Goal: Task Accomplishment & Management: Complete application form

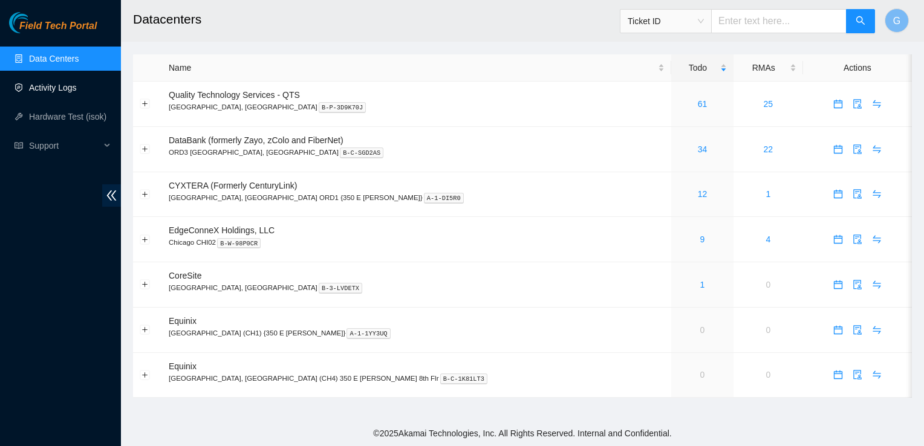
click at [62, 85] on link "Activity Logs" at bounding box center [53, 88] width 48 height 10
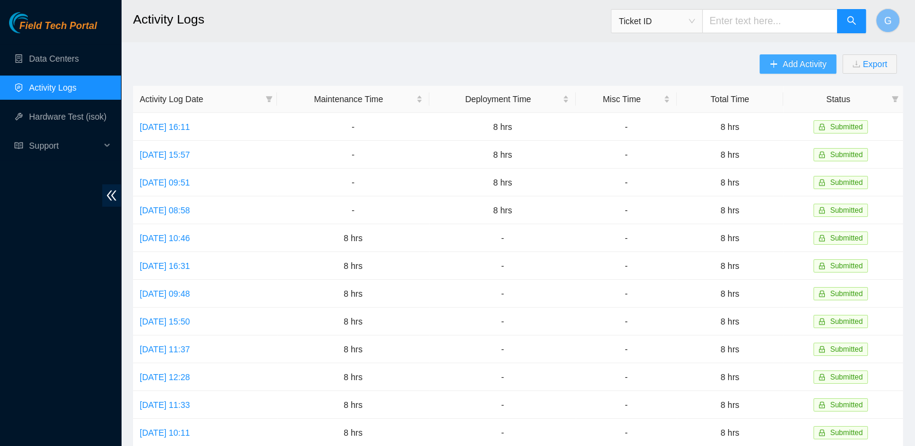
click at [798, 67] on span "Add Activity" at bounding box center [805, 63] width 44 height 13
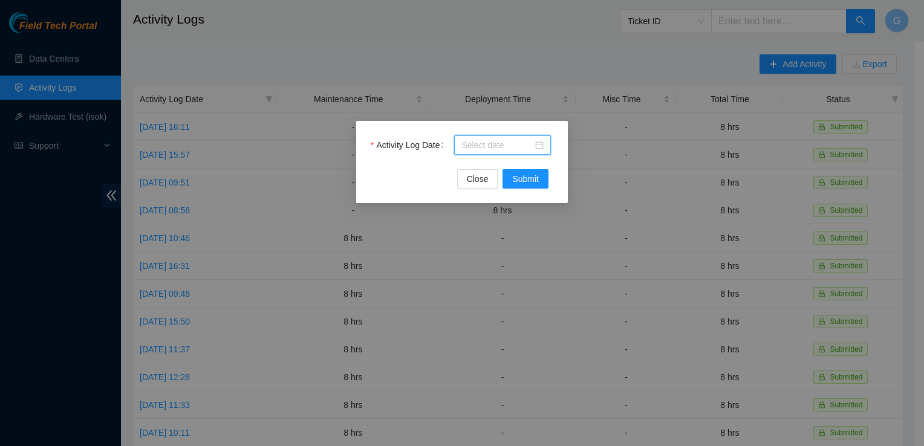
click at [475, 142] on input "Activity Log Date" at bounding box center [497, 145] width 71 height 13
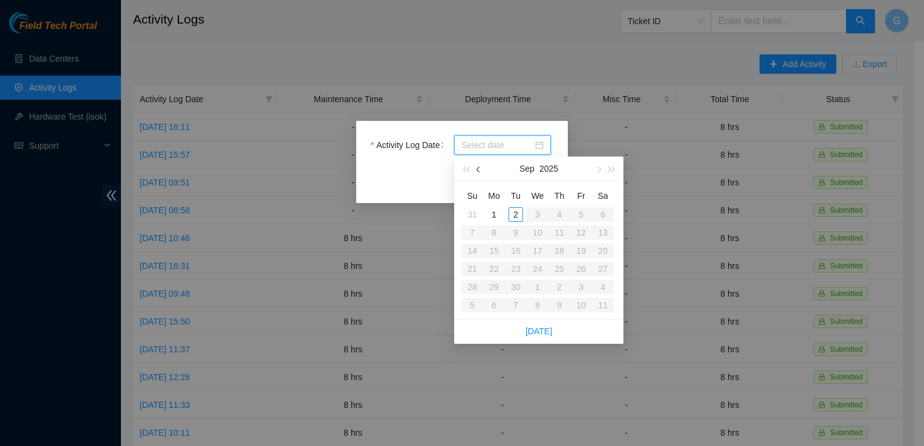
click at [477, 169] on span "button" at bounding box center [480, 170] width 6 height 6
type input "2025-08-25"
click at [491, 284] on div "25" at bounding box center [494, 287] width 15 height 15
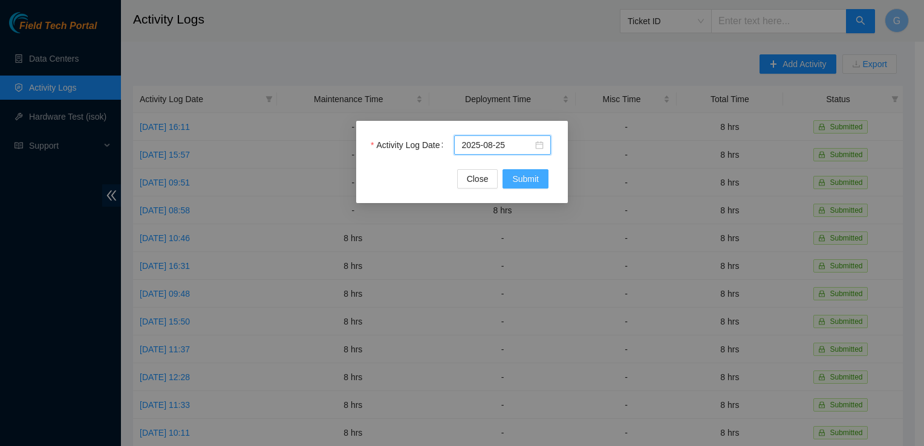
click at [524, 178] on span "Submit" at bounding box center [525, 178] width 27 height 13
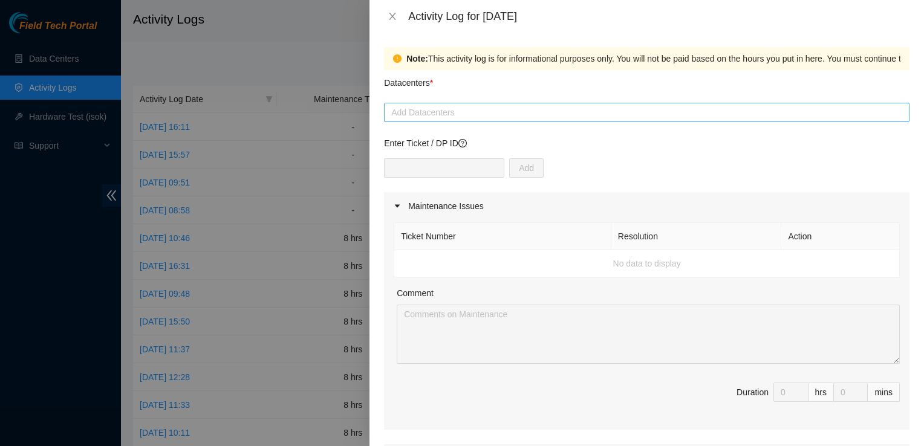
click at [428, 112] on div at bounding box center [647, 112] width 520 height 15
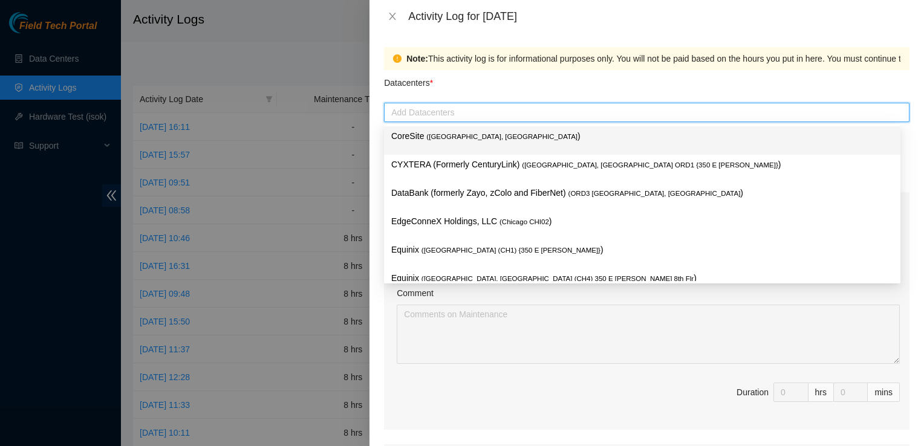
type input "q"
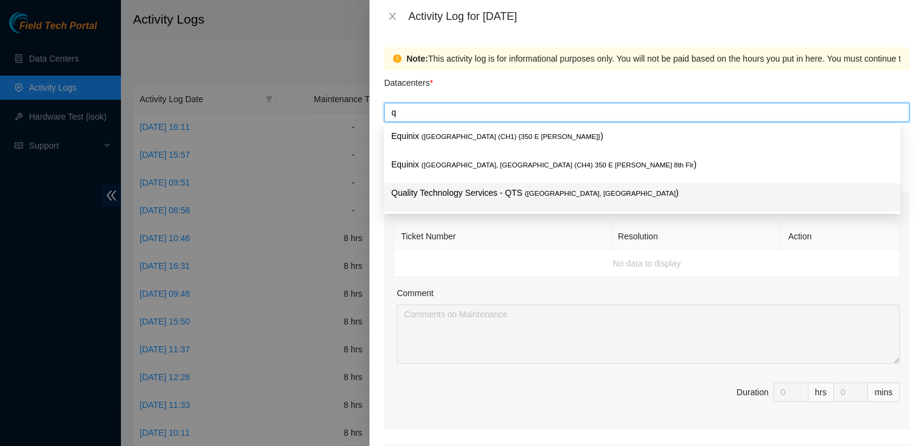
click at [610, 200] on p "Quality Technology Services - QTS ( [GEOGRAPHIC_DATA], [GEOGRAPHIC_DATA] )" at bounding box center [642, 193] width 502 height 14
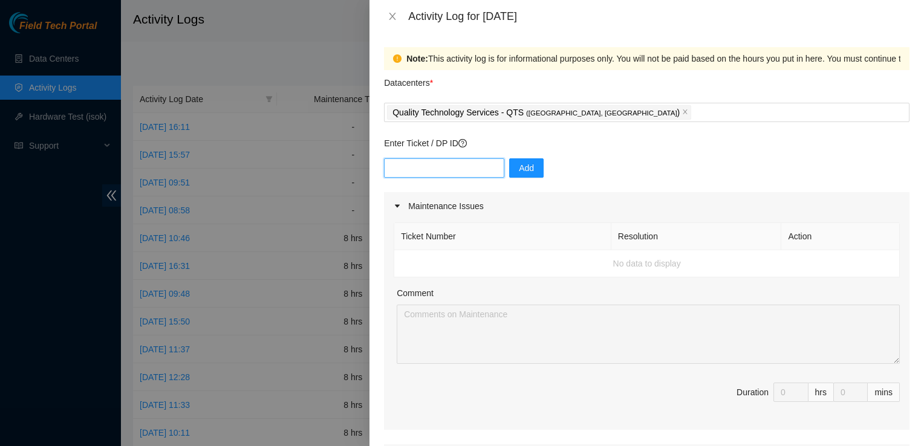
click at [424, 168] on input "text" at bounding box center [444, 167] width 120 height 19
paste input "DP83719"
type input "DP83719"
click at [520, 169] on span "Add" at bounding box center [526, 168] width 15 height 13
click at [448, 163] on input "text" at bounding box center [444, 167] width 120 height 19
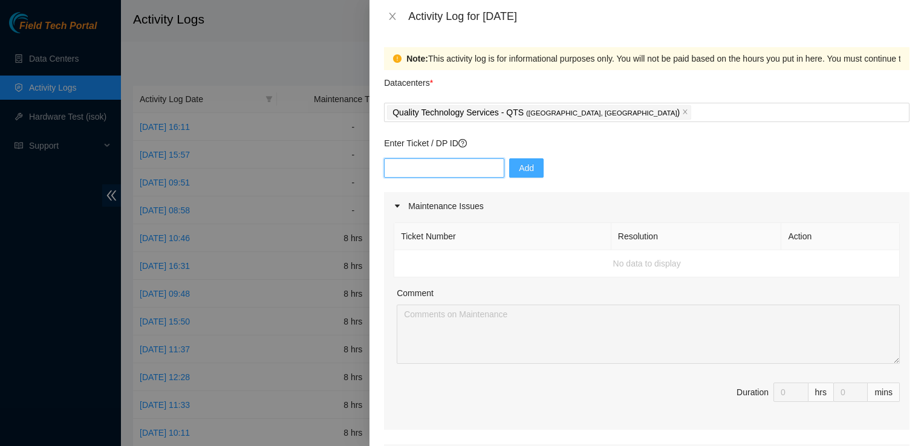
paste input "DP83720"
type input "DP83720"
click at [523, 170] on span "Add" at bounding box center [526, 168] width 15 height 13
click at [445, 169] on input "text" at bounding box center [444, 167] width 120 height 19
paste input "DP 83721"
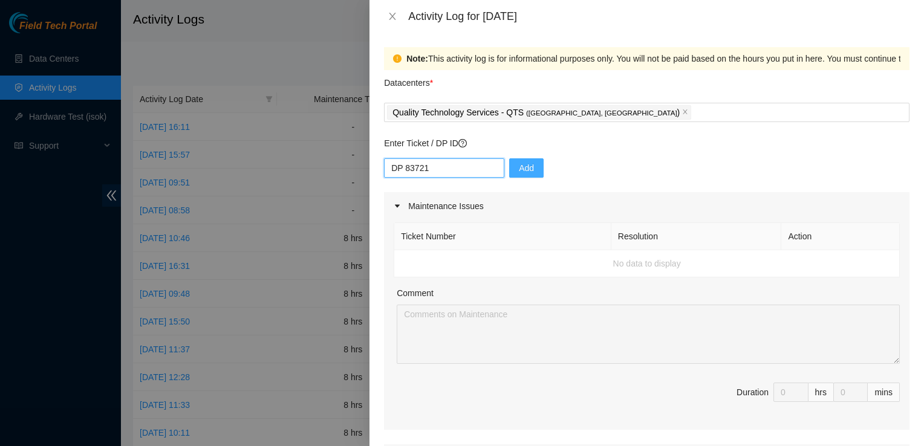
type input "DP 83721"
click at [519, 168] on span "Add" at bounding box center [526, 168] width 15 height 13
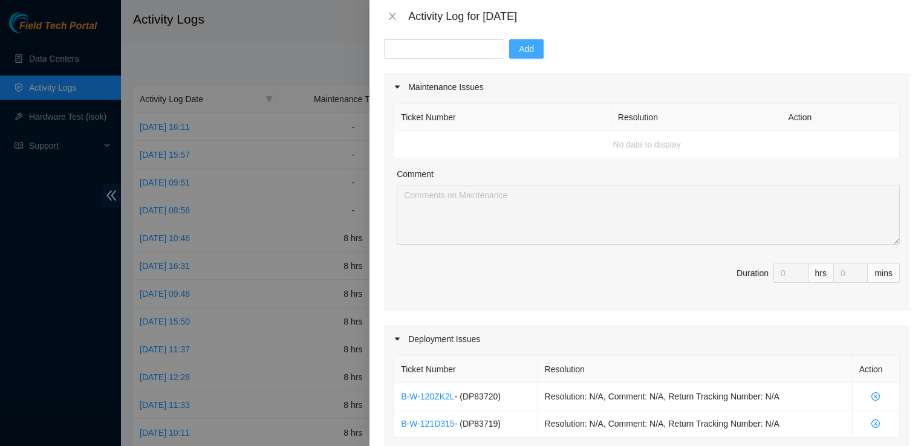
scroll to position [108, 0]
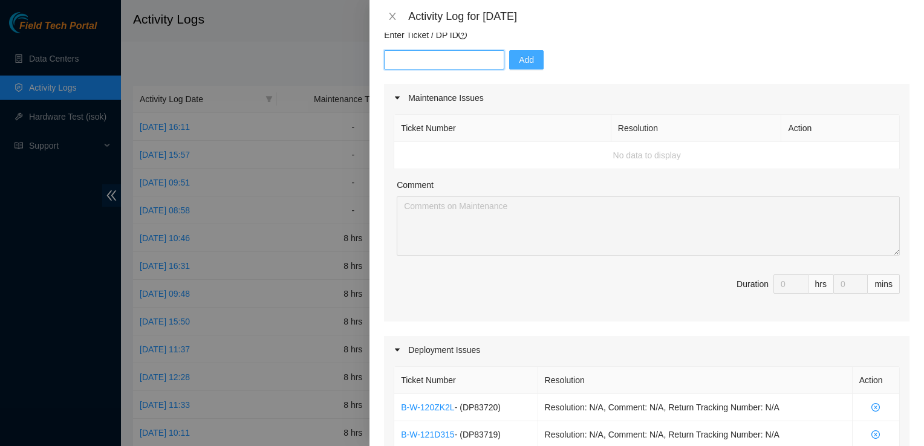
click at [419, 67] on input "text" at bounding box center [444, 59] width 120 height 19
paste input "DP 83721"
type input "DP 83721"
click at [519, 60] on span "Add" at bounding box center [526, 59] width 15 height 13
click at [593, 43] on div "Enter Ticket / DP ID Add" at bounding box center [647, 56] width 526 height 56
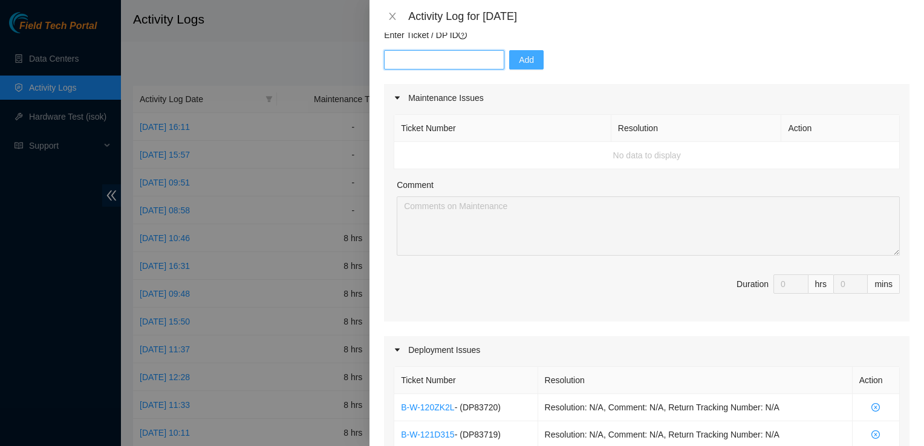
click at [411, 62] on input "text" at bounding box center [444, 59] width 120 height 19
paste input "DP 83722"
type input "DP 83722"
click at [519, 65] on span "Add" at bounding box center [526, 59] width 15 height 13
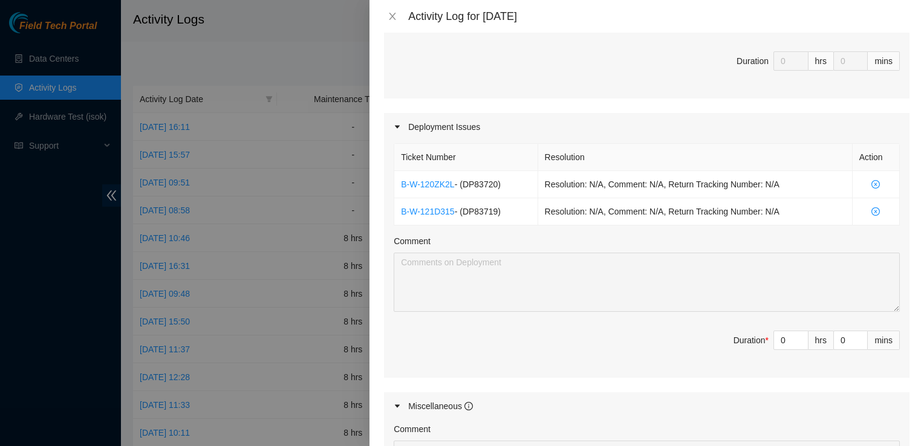
scroll to position [334, 0]
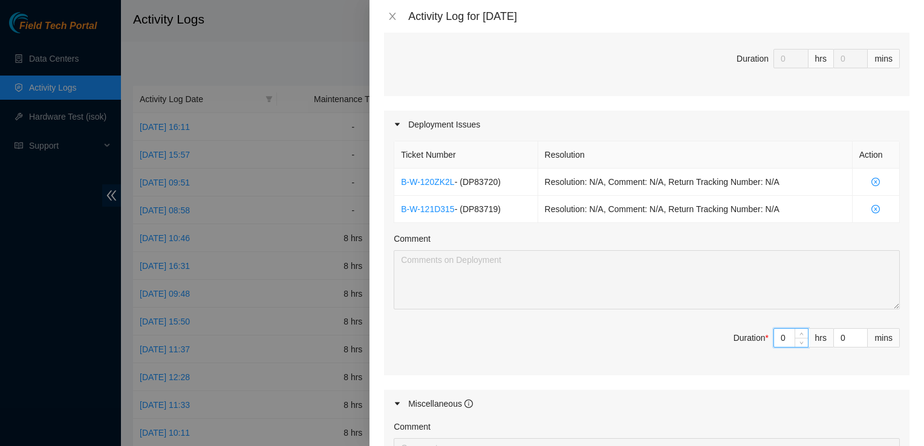
drag, startPoint x: 782, startPoint y: 338, endPoint x: 721, endPoint y: 329, distance: 61.1
click at [721, 329] on span "Duration * 0 hrs 0 mins" at bounding box center [647, 345] width 506 height 34
type input "8"
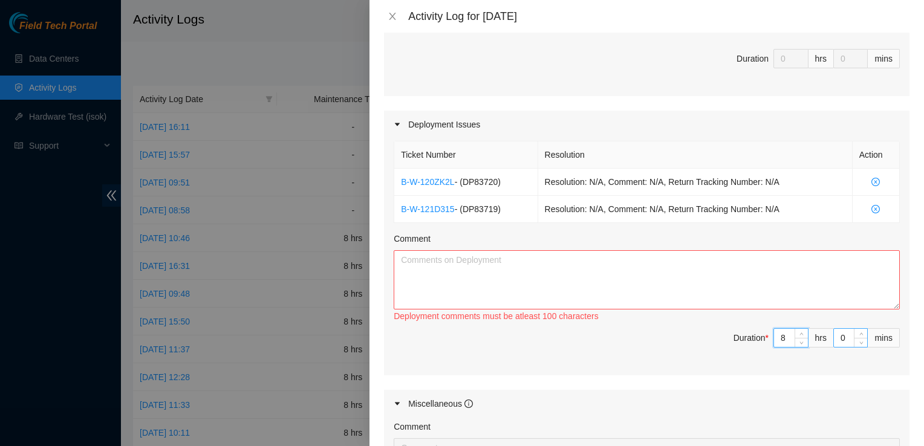
type input "8"
drag, startPoint x: 837, startPoint y: 333, endPoint x: 773, endPoint y: 334, distance: 63.5
click at [773, 334] on span "Duration * 8 hrs 0 mins" at bounding box center [647, 345] width 506 height 34
type input "4"
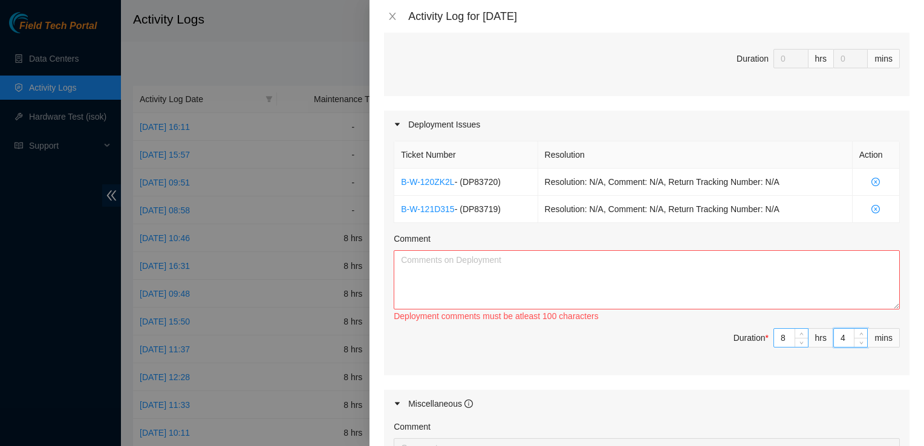
type input "45"
click at [517, 289] on textarea "Comment" at bounding box center [647, 279] width 506 height 59
click at [410, 260] on textarea "I Am workimg on fuve builds in the same row and" at bounding box center [647, 279] width 506 height 59
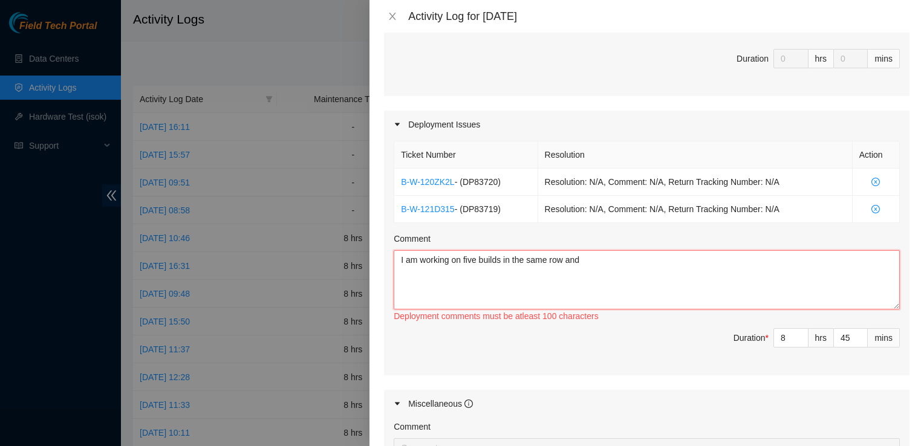
click at [613, 258] on textarea "I am working on five builds in the same row and" at bounding box center [647, 279] width 506 height 59
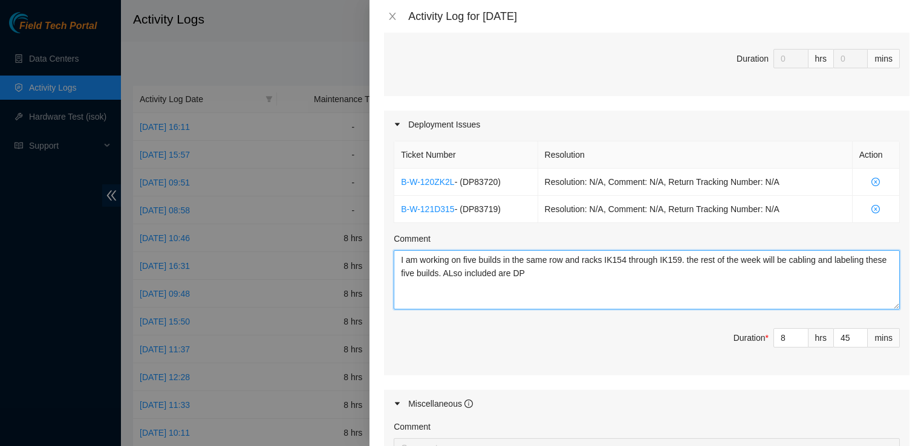
paste textarea "DP 83722"
click at [583, 275] on textarea "I am working on five builds in the same row and racks IK154 through IK159. the …" at bounding box center [647, 279] width 506 height 59
click at [629, 273] on textarea "I am working on five builds in the same row and racks IK154 through IK159. the …" at bounding box center [647, 279] width 506 height 59
type textarea "I am working on five builds in the same row and racks IK154 through IK159. the …"
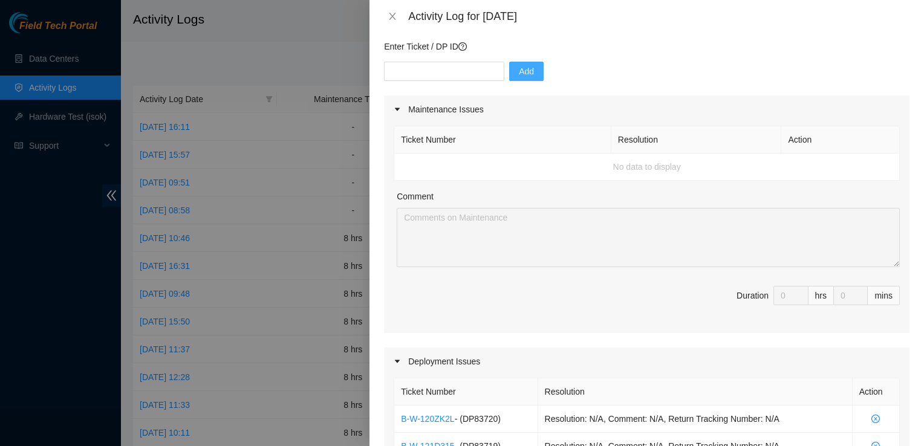
scroll to position [33, 0]
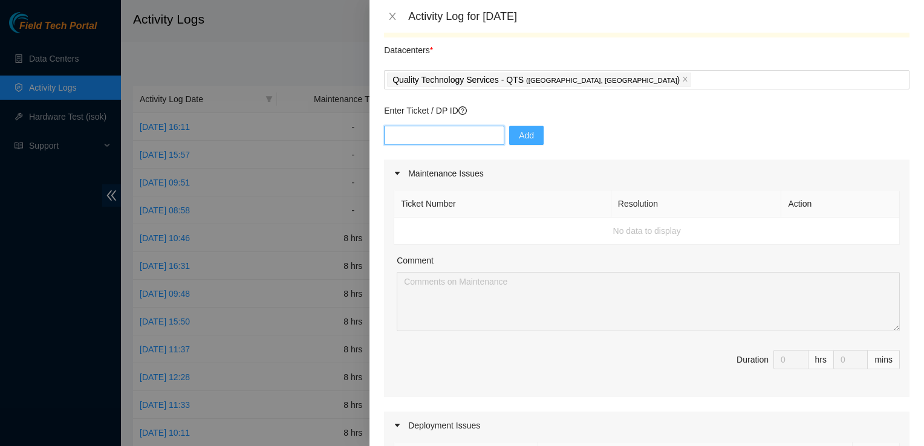
click at [427, 133] on input "text" at bounding box center [444, 135] width 120 height 19
paste input "DP 83723"
type input "DP 83723"
click at [519, 134] on span "Add" at bounding box center [526, 135] width 15 height 13
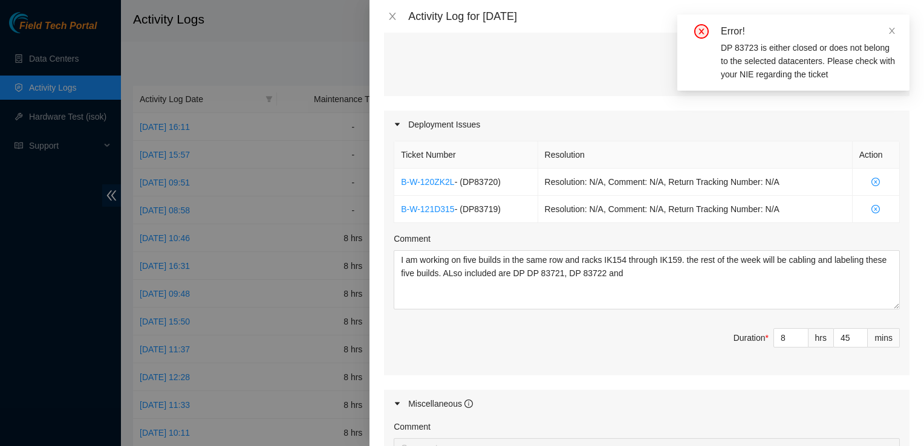
scroll to position [335, 0]
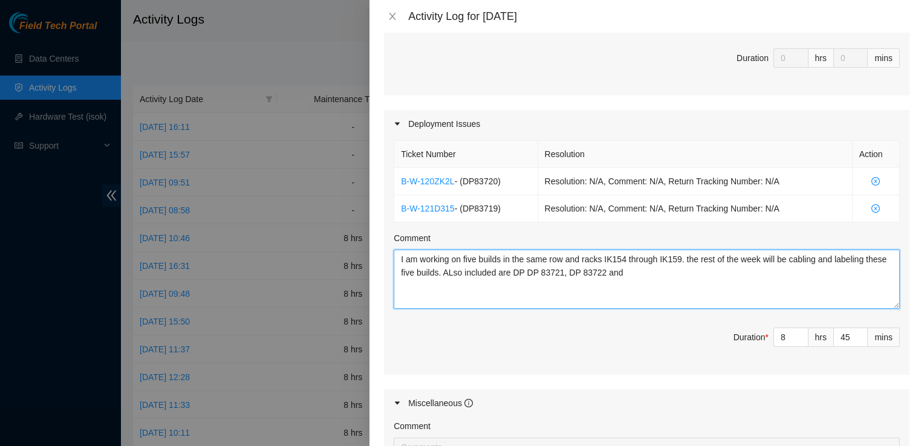
click at [656, 270] on textarea "I am working on five builds in the same row and racks IK154 through IK159. the …" at bounding box center [647, 279] width 506 height 59
paste textarea "DP 83723"
drag, startPoint x: 547, startPoint y: 286, endPoint x: 377, endPoint y: 235, distance: 177.4
click at [377, 235] on div "Note: This activity log is for informational purposes only. You will not be pai…" at bounding box center [647, 240] width 555 height 414
drag, startPoint x: 525, startPoint y: 284, endPoint x: 351, endPoint y: 224, distance: 184.0
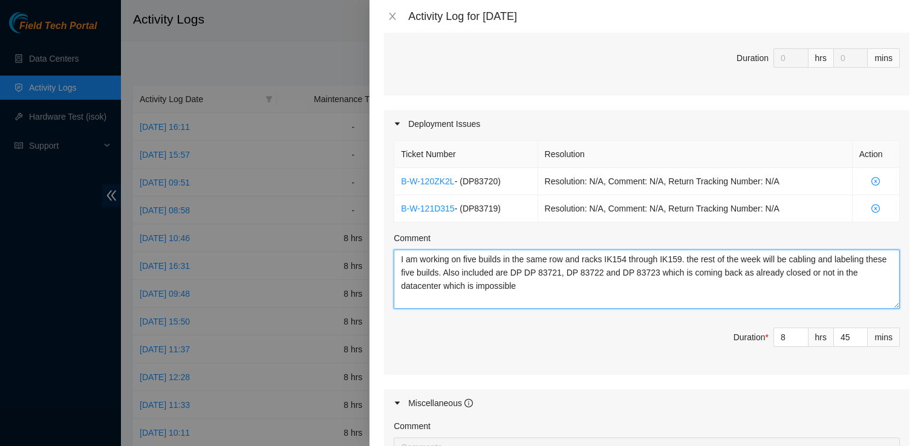
click at [351, 224] on div "Activity Log for [DATE] Note: This activity log is for informational purposes o…" at bounding box center [462, 223] width 924 height 446
type textarea "I am working on five builds in the same row and racks IK154 through IK159. the …"
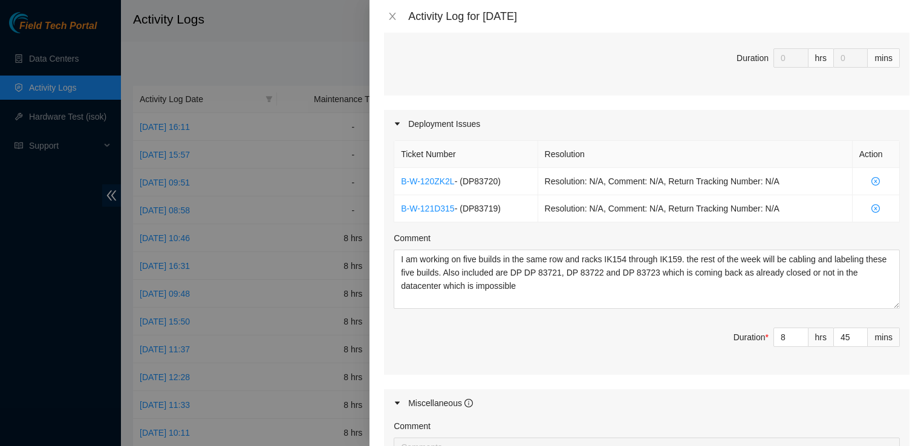
scroll to position [576, 0]
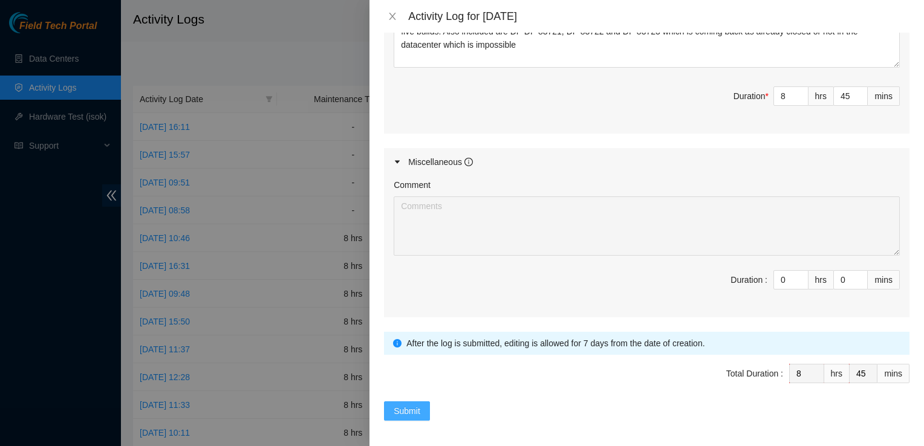
click at [410, 405] on span "Submit" at bounding box center [407, 411] width 27 height 13
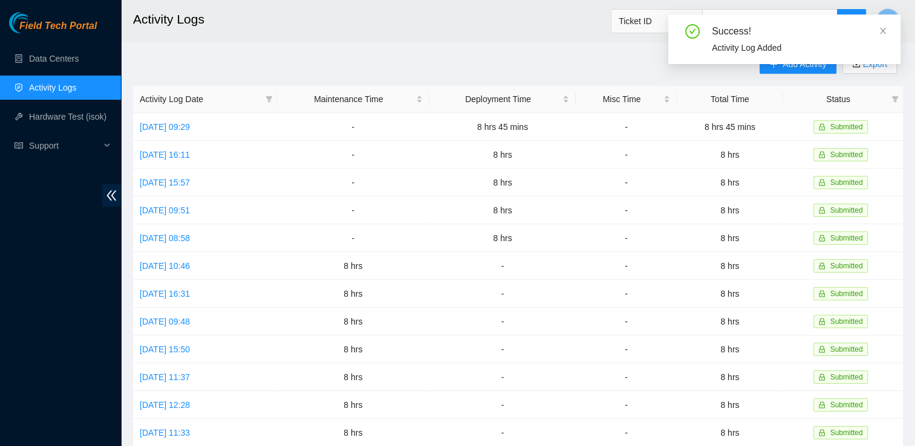
click at [798, 65] on div "Success! Activity Log Added" at bounding box center [784, 44] width 232 height 59
click at [883, 29] on icon "close" at bounding box center [883, 31] width 8 height 8
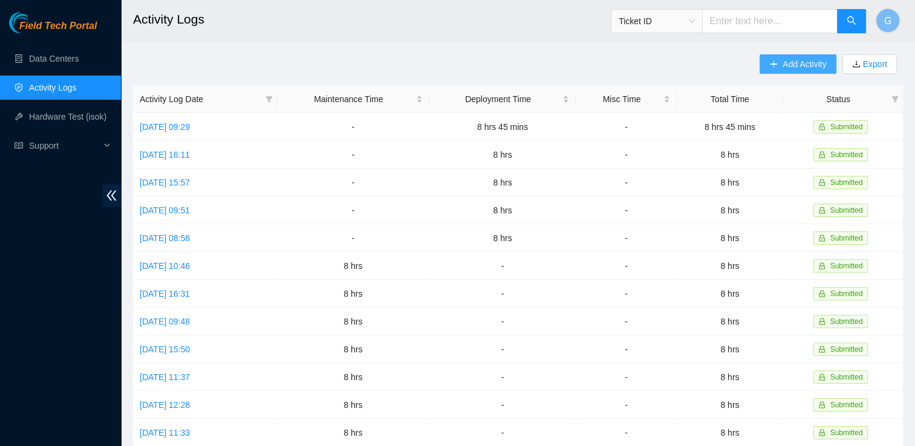
click at [808, 64] on span "Add Activity" at bounding box center [805, 63] width 44 height 13
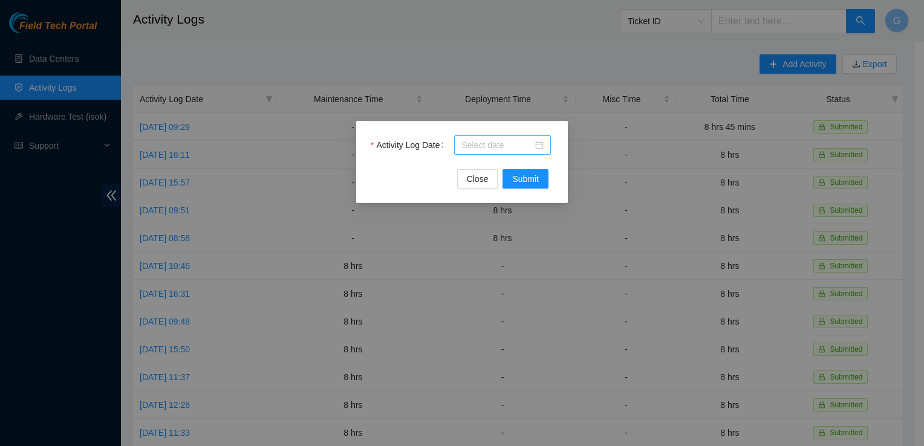
click at [511, 145] on input "Activity Log Date" at bounding box center [497, 145] width 71 height 13
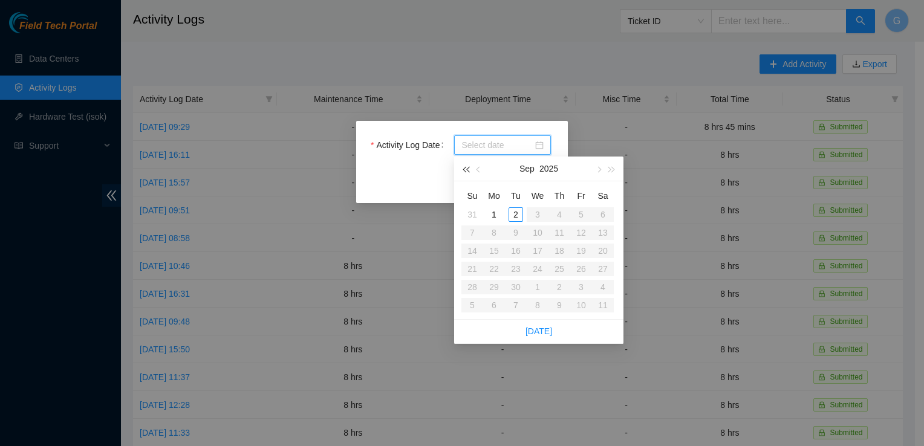
click at [466, 173] on button "button" at bounding box center [465, 169] width 13 height 24
type input "[DATE]"
click at [613, 169] on span "button" at bounding box center [612, 170] width 6 height 6
click at [480, 169] on span "button" at bounding box center [480, 170] width 6 height 6
type input "2025-08-26"
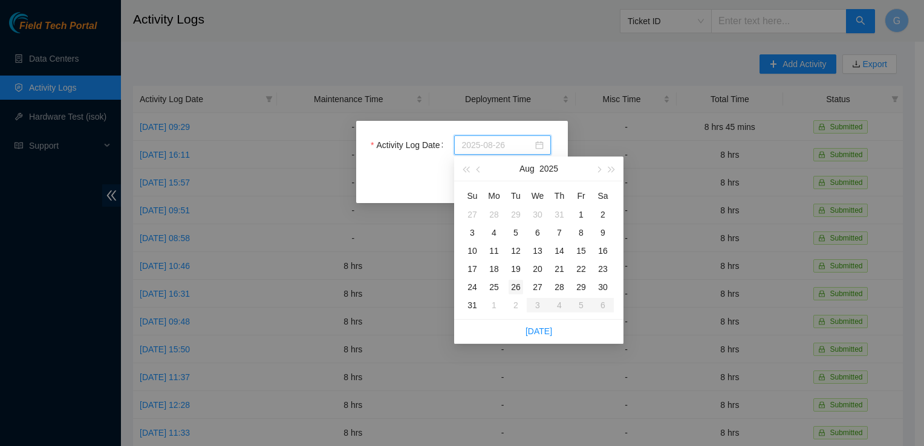
click at [511, 283] on div "26" at bounding box center [516, 287] width 15 height 15
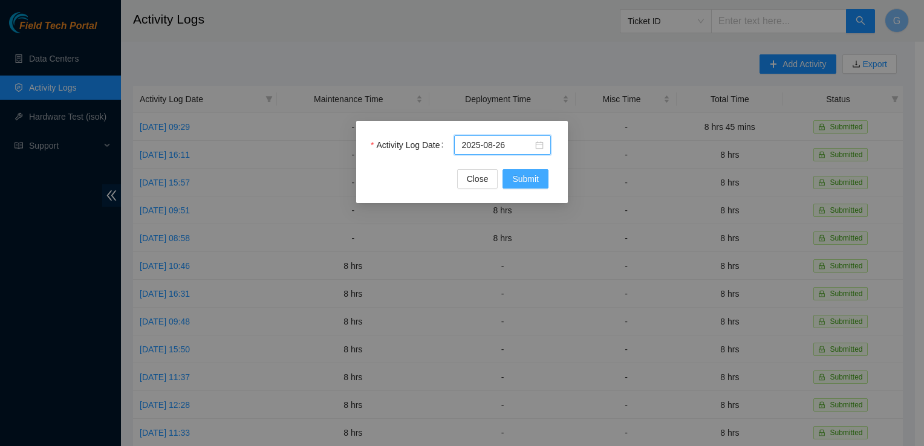
click at [520, 175] on span "Submit" at bounding box center [525, 178] width 27 height 13
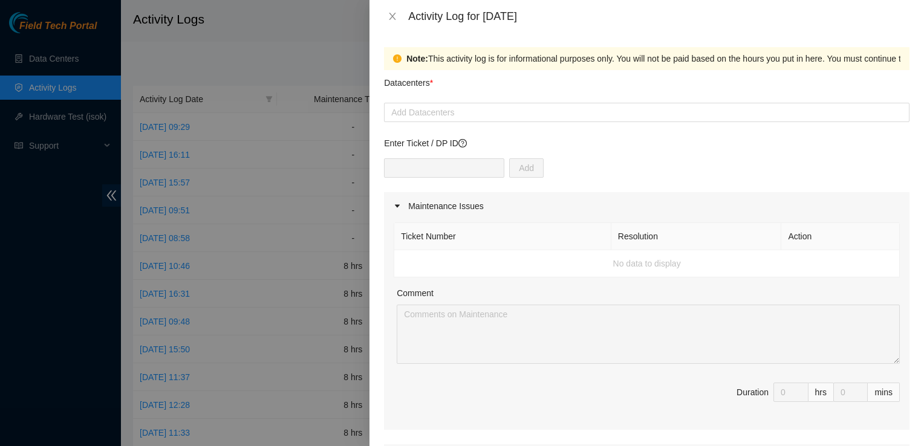
click at [796, 175] on div "Add" at bounding box center [647, 175] width 526 height 34
click at [432, 115] on div at bounding box center [647, 112] width 520 height 15
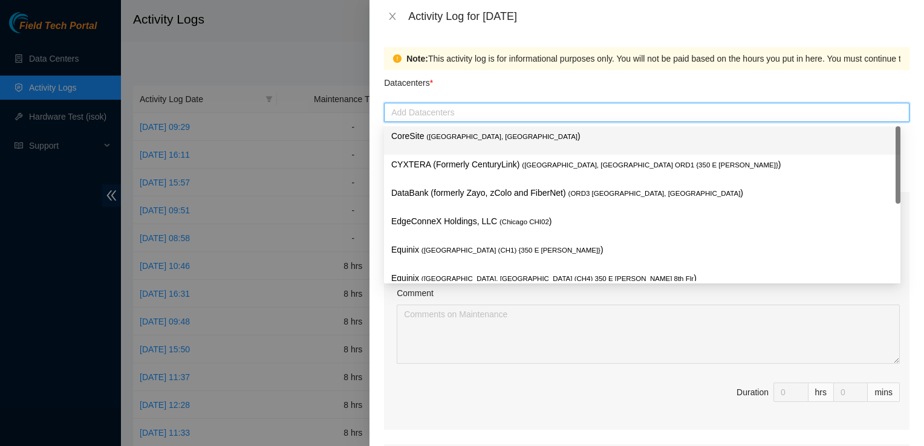
type input "q"
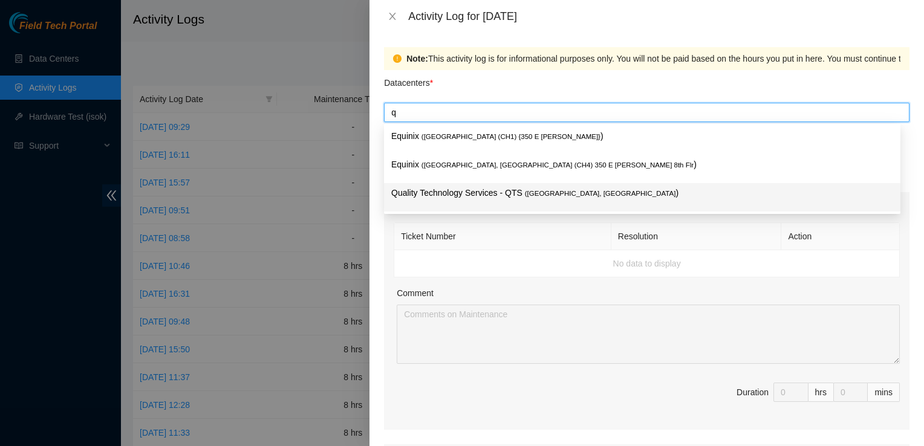
click at [429, 194] on p "Quality Technology Services - QTS ( [GEOGRAPHIC_DATA], [GEOGRAPHIC_DATA] )" at bounding box center [642, 193] width 502 height 14
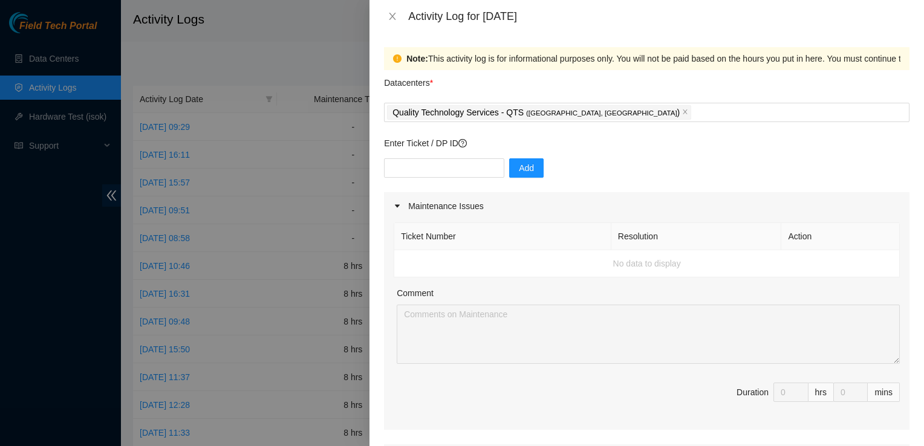
click at [462, 287] on div "Comment" at bounding box center [648, 296] width 503 height 18
click at [409, 166] on input "text" at bounding box center [444, 167] width 120 height 19
paste input "I am working on five builds in the same row and racks IK154 through IK159. the …"
drag, startPoint x: 409, startPoint y: 166, endPoint x: 496, endPoint y: 166, distance: 87.1
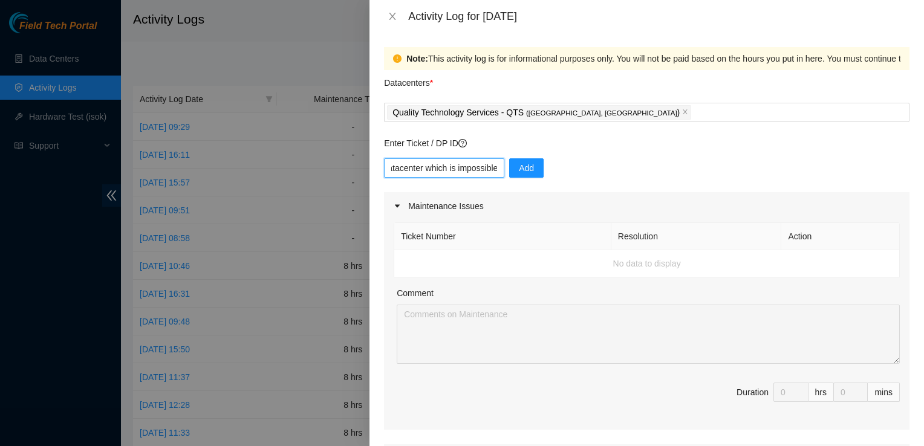
click at [496, 166] on div "I am working on five builds in the same row and racks IK154 through IK159. the …" at bounding box center [647, 175] width 526 height 34
type input "I am working on five builds in the same row and racks IK154 through IK159. the …"
drag, startPoint x: 486, startPoint y: 168, endPoint x: 281, endPoint y: 166, distance: 205.1
click at [281, 166] on div "Activity Log for [DATE] Note: This activity log is for informational purposes o…" at bounding box center [462, 223] width 924 height 446
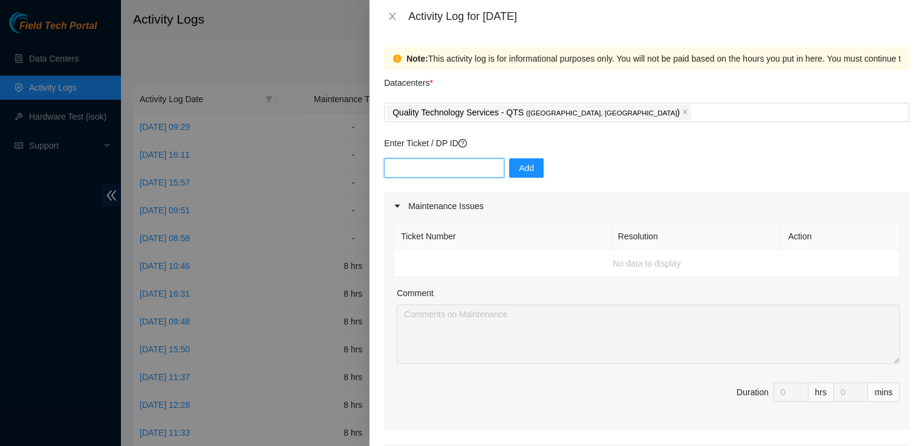
click at [424, 169] on input "text" at bounding box center [444, 167] width 120 height 19
paste input "DP83719"
type input "DP83719"
click at [519, 171] on span "Add" at bounding box center [526, 168] width 15 height 13
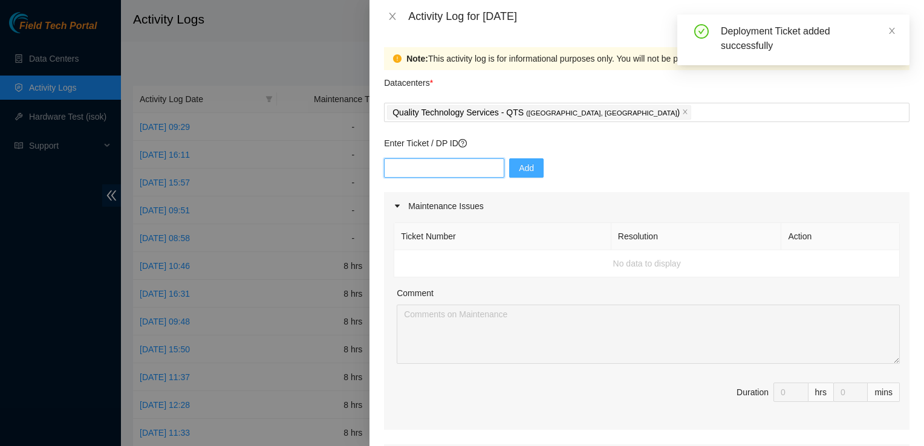
click at [452, 163] on input "text" at bounding box center [444, 167] width 120 height 19
paste input "DP83719"
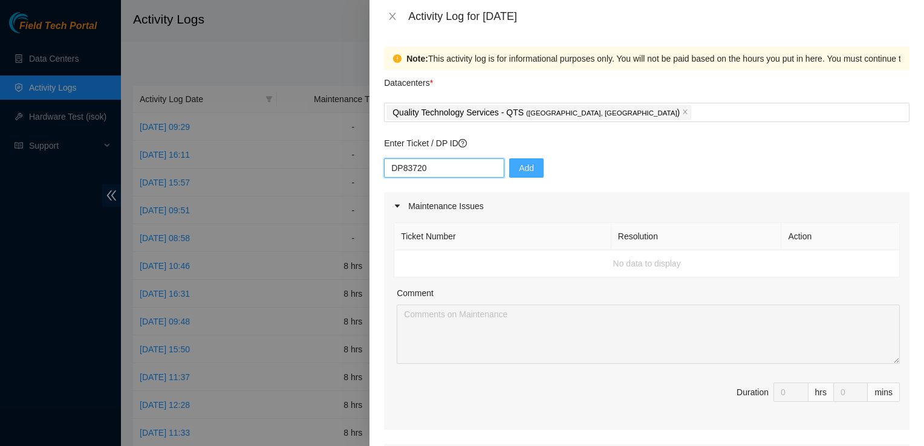
type input "DP83720"
click at [520, 171] on span "Add" at bounding box center [526, 168] width 15 height 13
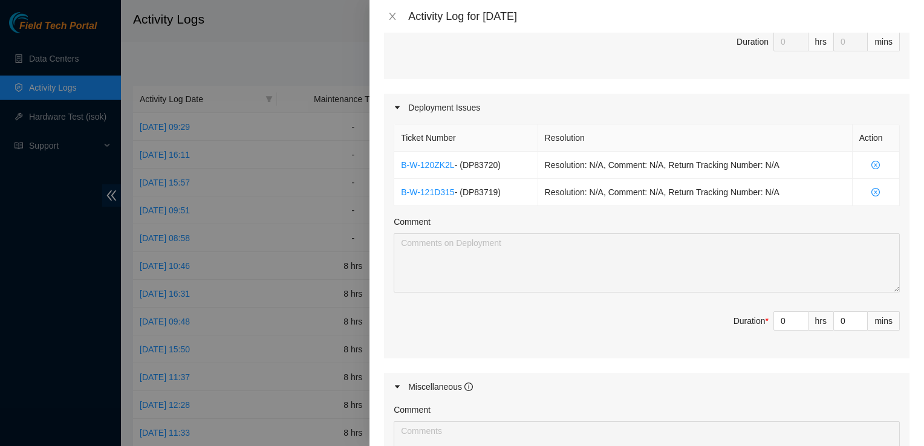
scroll to position [342, 0]
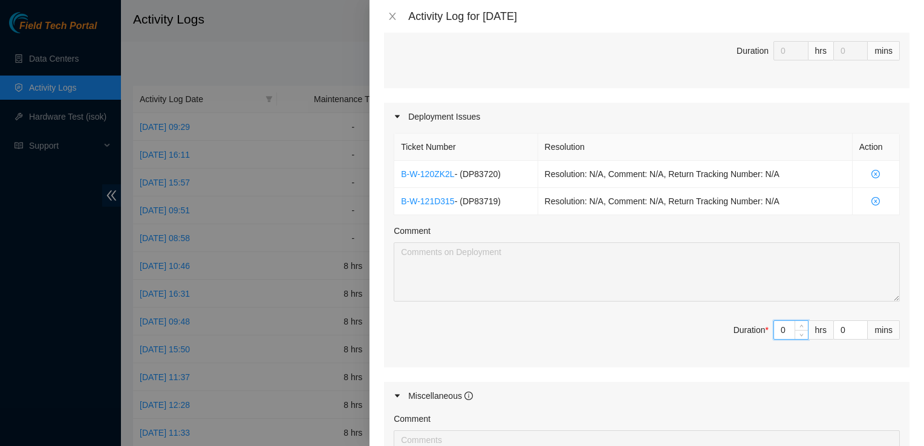
drag, startPoint x: 780, startPoint y: 330, endPoint x: 688, endPoint y: 329, distance: 92.0
click at [688, 329] on span "Duration * 0 hrs 0 mins" at bounding box center [647, 338] width 506 height 34
type input "8"
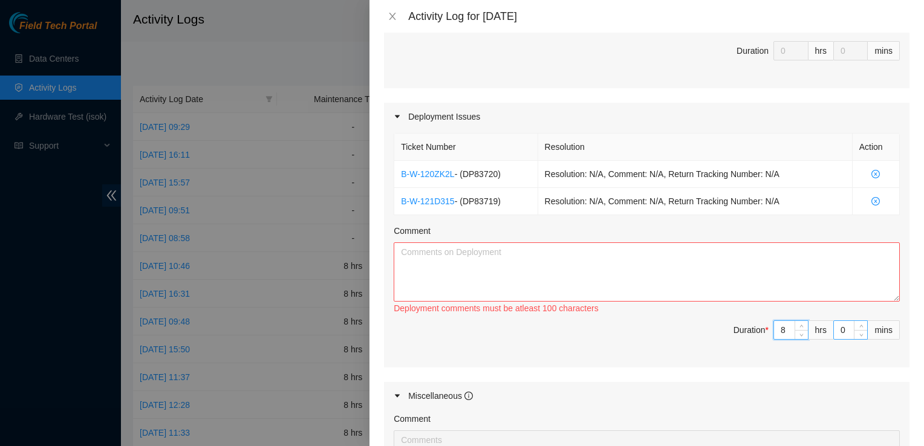
type input "8"
drag, startPoint x: 837, startPoint y: 325, endPoint x: 782, endPoint y: 325, distance: 55.7
click at [782, 325] on span "Duration * 8 hrs 0 mins" at bounding box center [647, 338] width 506 height 34
type input "3"
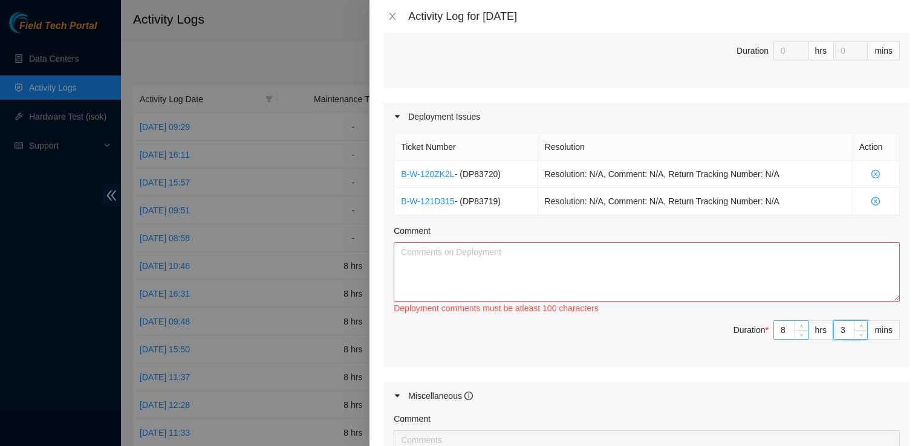
type input "30"
click at [661, 272] on textarea "Comment" at bounding box center [647, 272] width 506 height 59
paste textarea "DP83719"
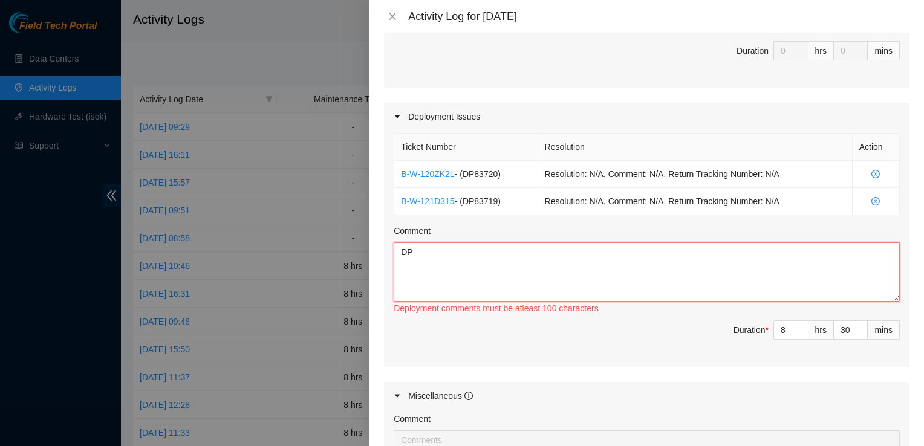
type textarea "D"
click at [813, 258] on textarea "Comment" at bounding box center [647, 272] width 506 height 59
paste textarea "I am working on five builds in the same row and racks IK154 through IK159. the …"
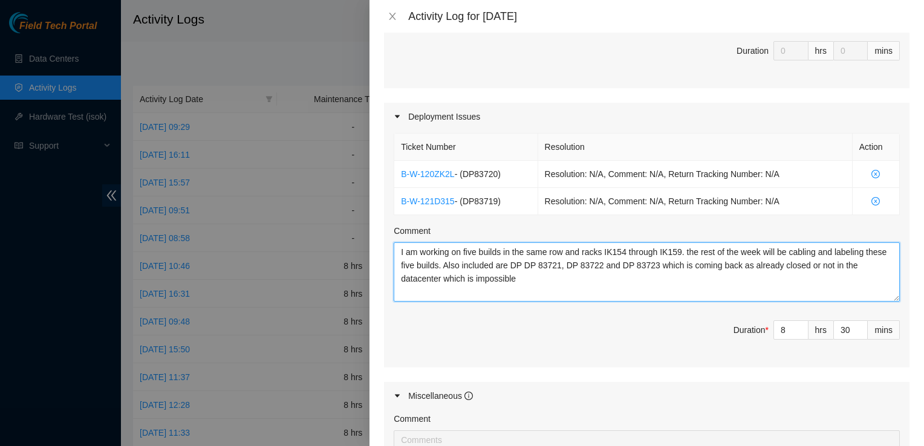
type textarea "I am working on five builds in the same row and racks IK154 through IK159. the …"
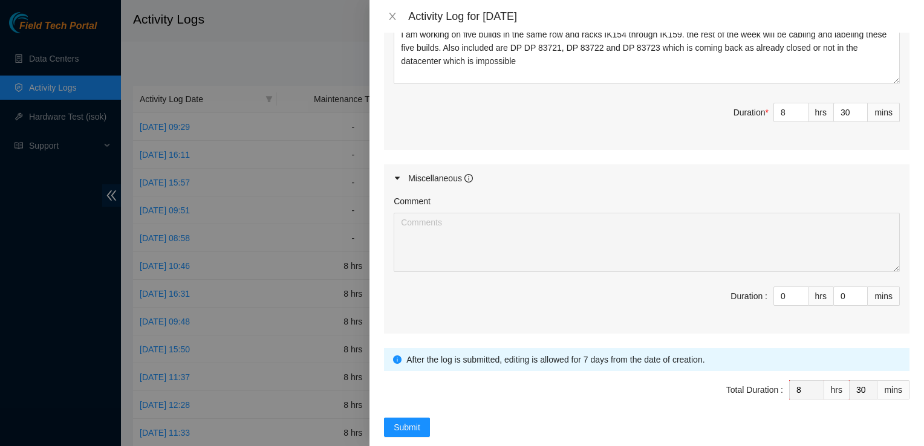
scroll to position [576, 0]
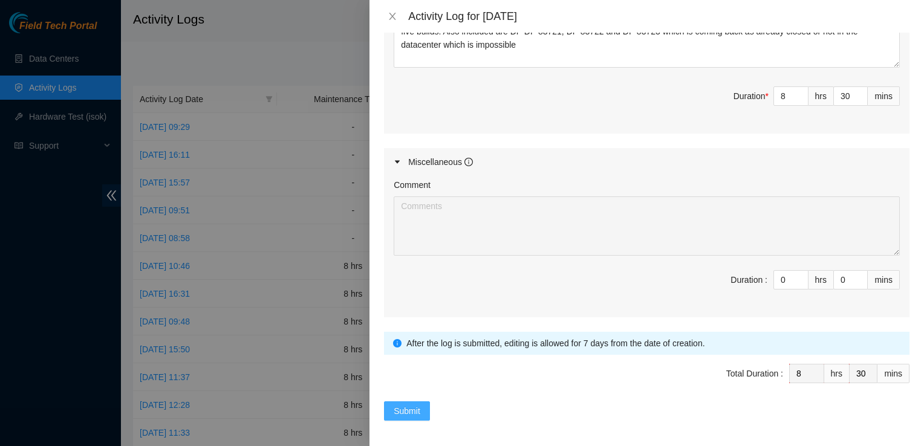
click at [414, 411] on span "Submit" at bounding box center [407, 411] width 27 height 13
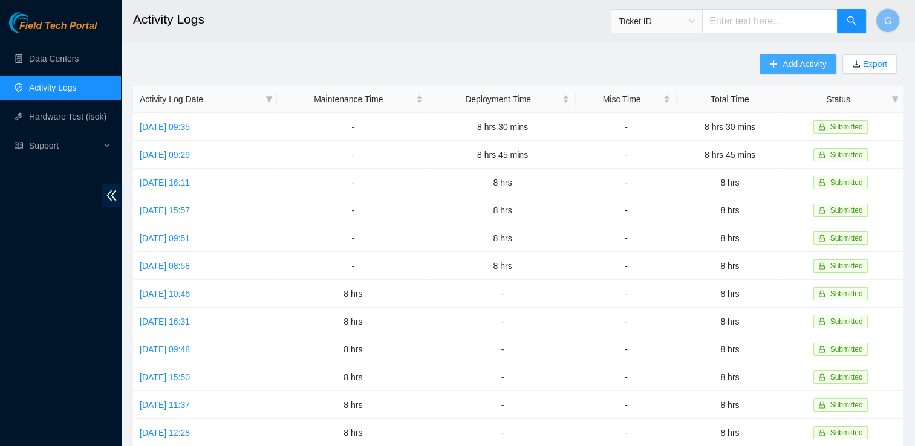
click at [800, 67] on span "Add Activity" at bounding box center [805, 63] width 44 height 13
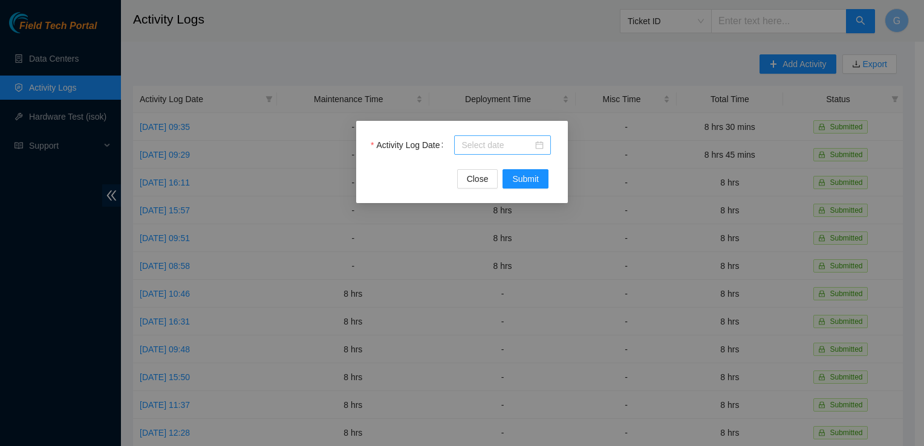
click at [520, 143] on input "Activity Log Date" at bounding box center [497, 145] width 71 height 13
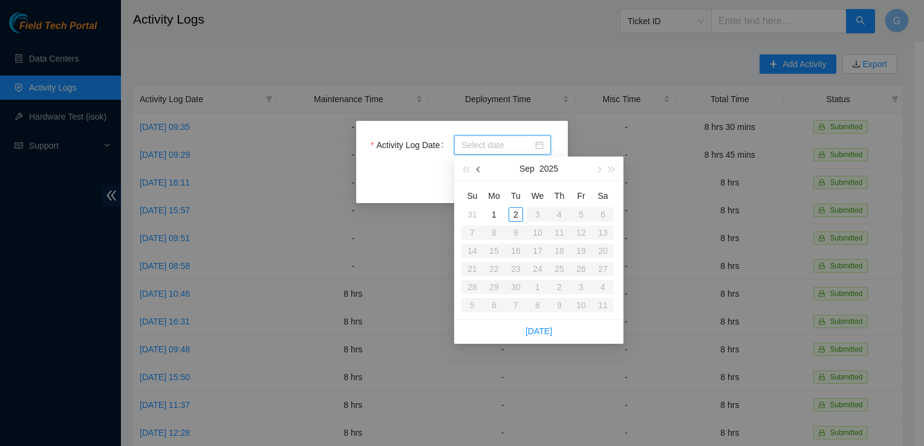
click at [479, 165] on button "button" at bounding box center [478, 169] width 13 height 24
type input "[DATE]"
click at [536, 287] on div "27" at bounding box center [538, 287] width 15 height 15
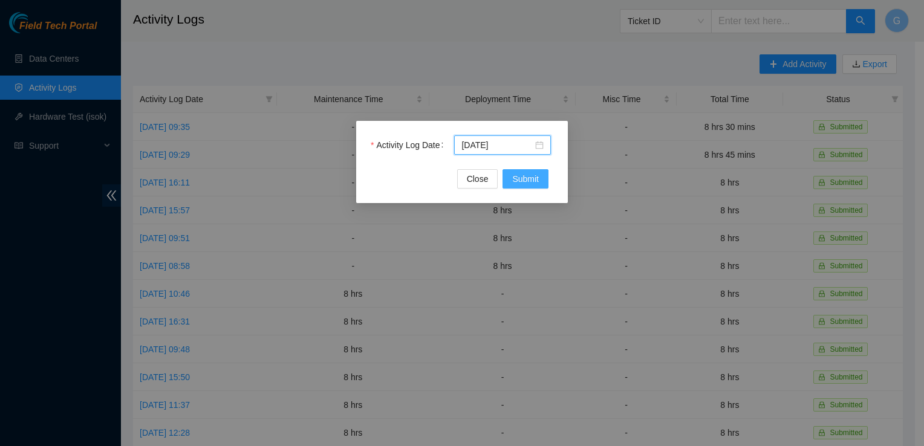
click at [531, 180] on span "Submit" at bounding box center [525, 178] width 27 height 13
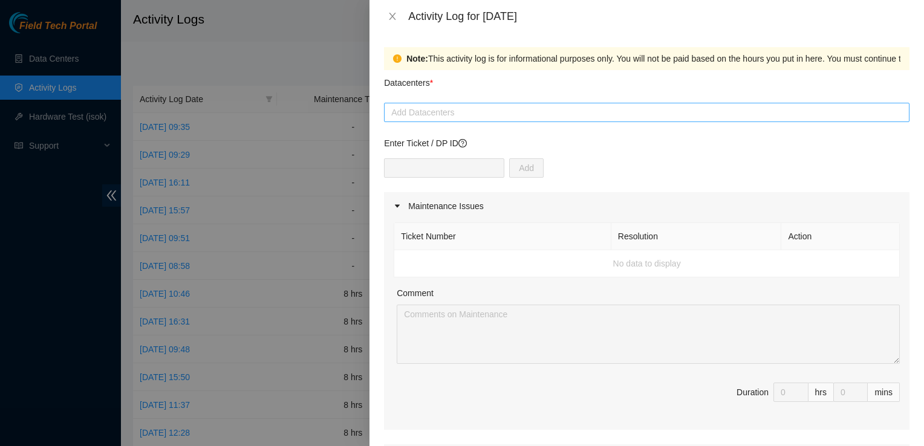
click at [516, 111] on div at bounding box center [647, 112] width 520 height 15
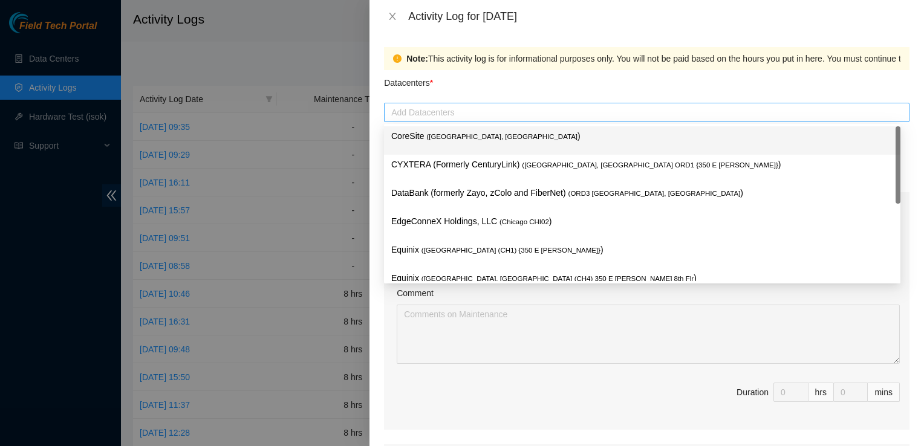
type input "q"
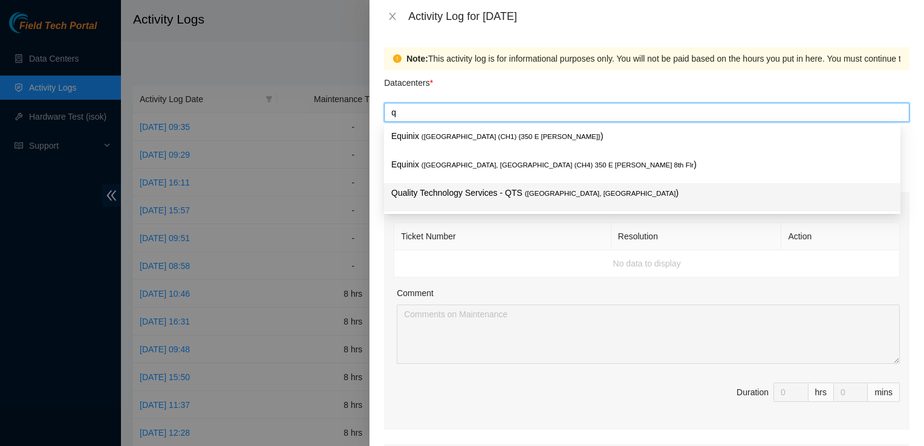
click at [485, 192] on p "Quality Technology Services - QTS ( [GEOGRAPHIC_DATA], [GEOGRAPHIC_DATA] )" at bounding box center [642, 193] width 502 height 14
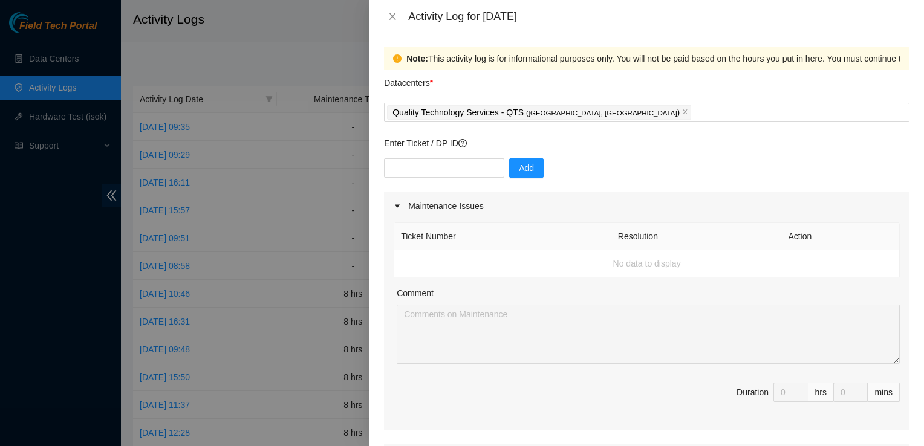
click at [788, 195] on div "Maintenance Issues" at bounding box center [647, 206] width 526 height 28
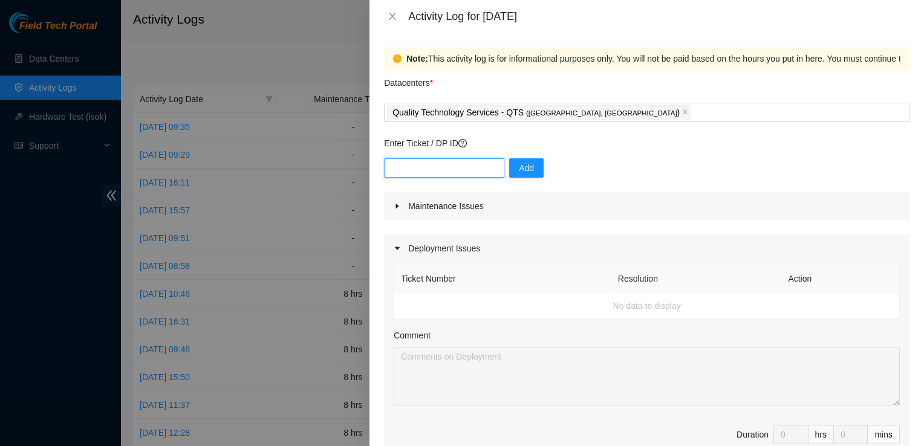
click at [452, 166] on input "text" at bounding box center [444, 167] width 120 height 19
paste input "DP83719"
type input "DP83719"
click at [526, 167] on button "Add" at bounding box center [526, 167] width 34 height 19
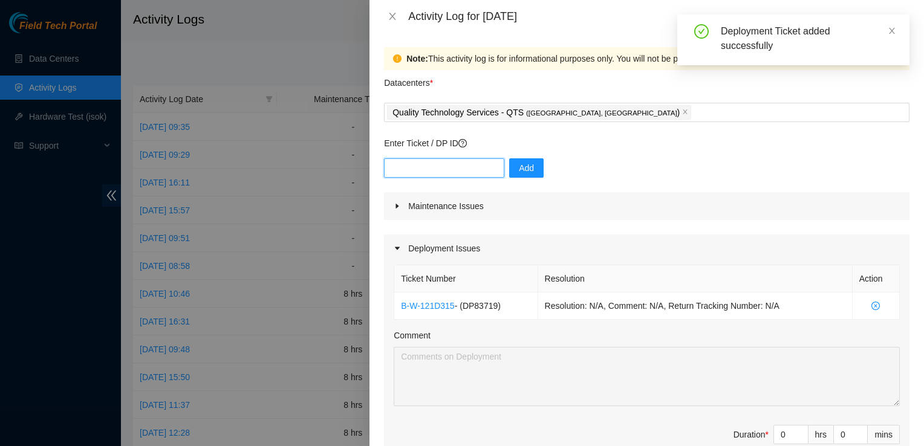
click at [471, 170] on input "text" at bounding box center [444, 167] width 120 height 19
paste input "DP83719"
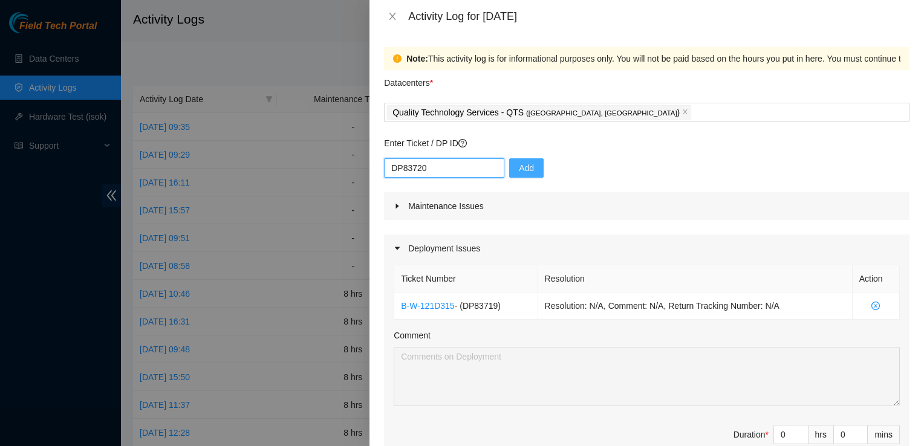
type input "DP83720"
click at [519, 173] on span "Add" at bounding box center [526, 168] width 15 height 13
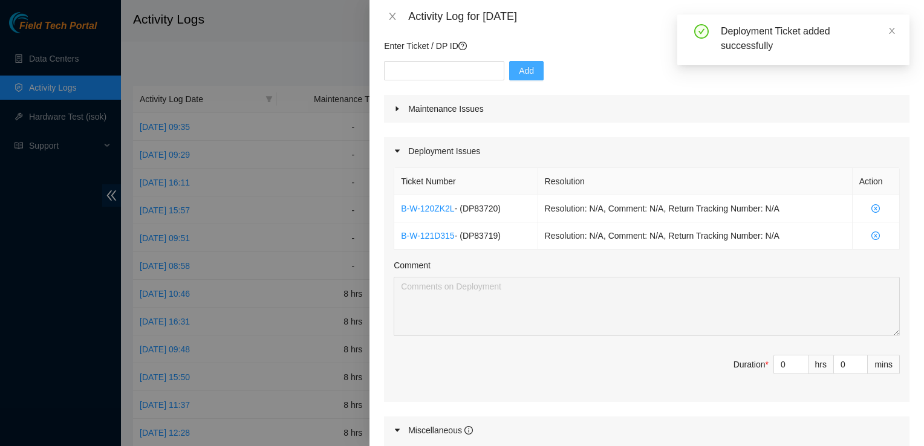
scroll to position [130, 0]
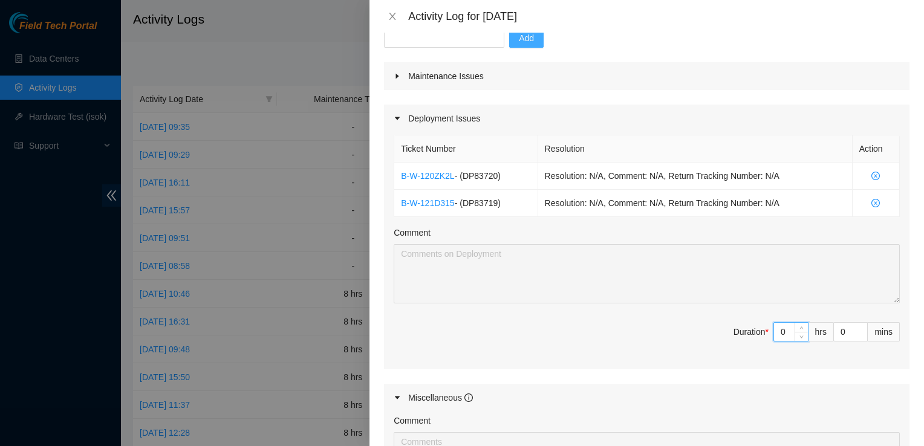
drag, startPoint x: 782, startPoint y: 330, endPoint x: 708, endPoint y: 339, distance: 73.8
click at [708, 339] on span "Duration * 0 hrs 0 mins" at bounding box center [647, 339] width 506 height 34
type input "8"
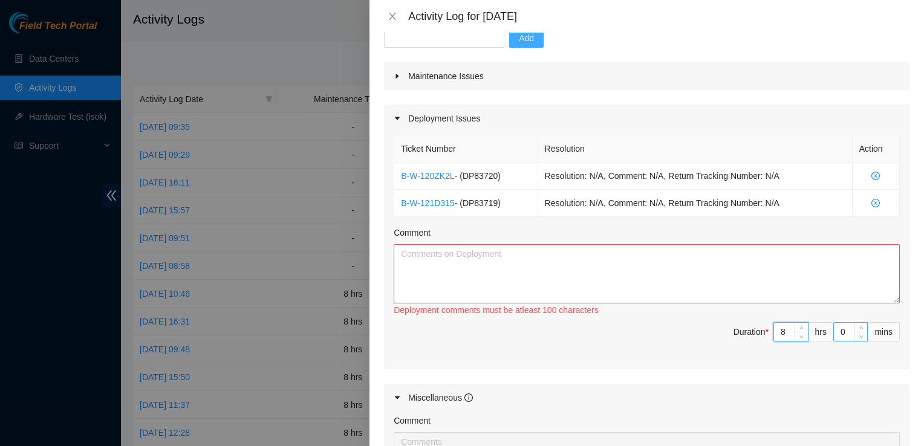
type input "8"
drag, startPoint x: 833, startPoint y: 330, endPoint x: 823, endPoint y: 332, distance: 10.4
click at [823, 332] on span "Duration * 8 hrs 0 mins" at bounding box center [647, 339] width 506 height 34
drag, startPoint x: 839, startPoint y: 327, endPoint x: 803, endPoint y: 334, distance: 36.3
click at [803, 334] on span "Duration * 8 hrs 0 mins" at bounding box center [647, 339] width 506 height 34
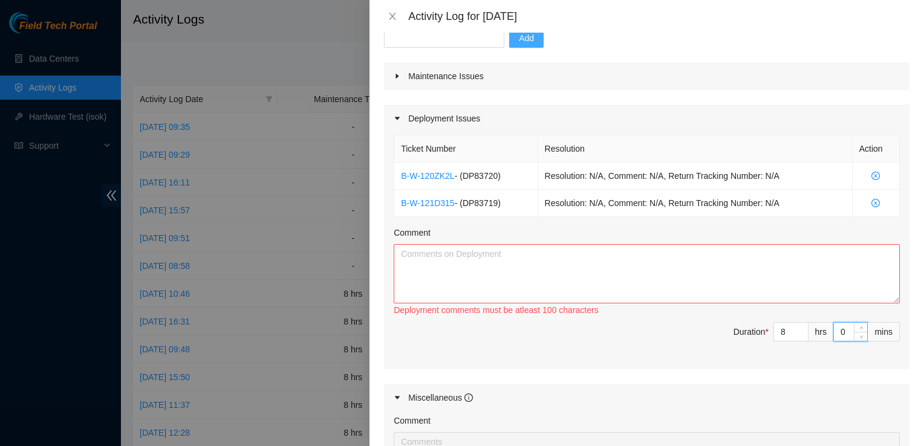
type input "3"
type input "30"
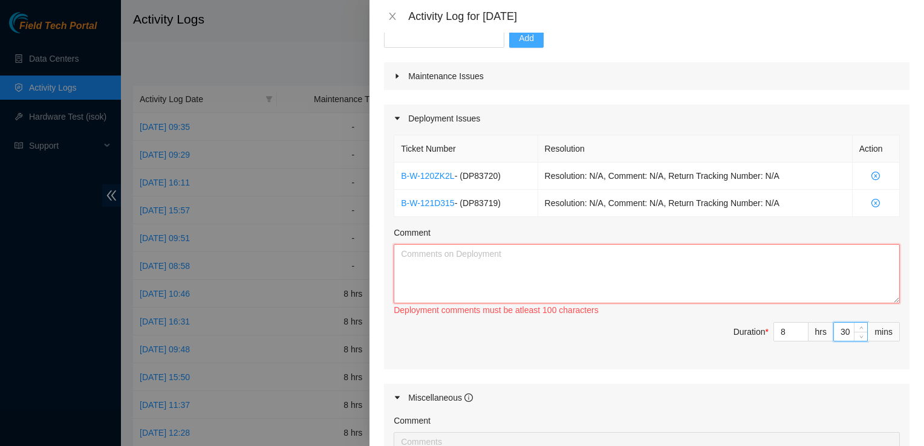
click at [724, 291] on textarea "Comment" at bounding box center [647, 273] width 506 height 59
click at [790, 264] on textarea "Comment" at bounding box center [647, 273] width 506 height 59
paste textarea "I am working on five builds in the same row and racks IK154 through IK159. the …"
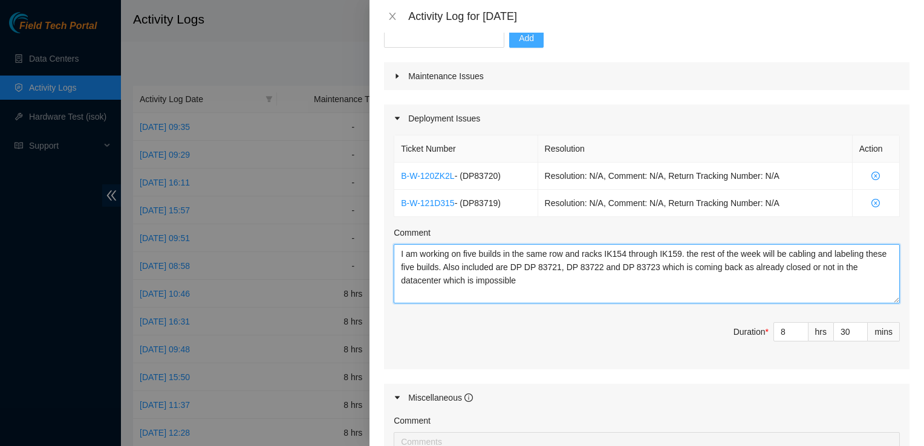
type textarea "I am working on five builds in the same row and racks IK154 through IK159. the …"
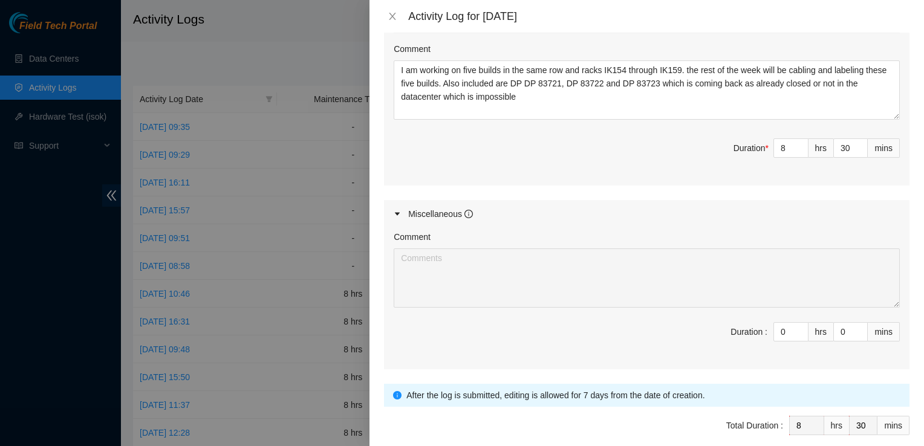
scroll to position [340, 0]
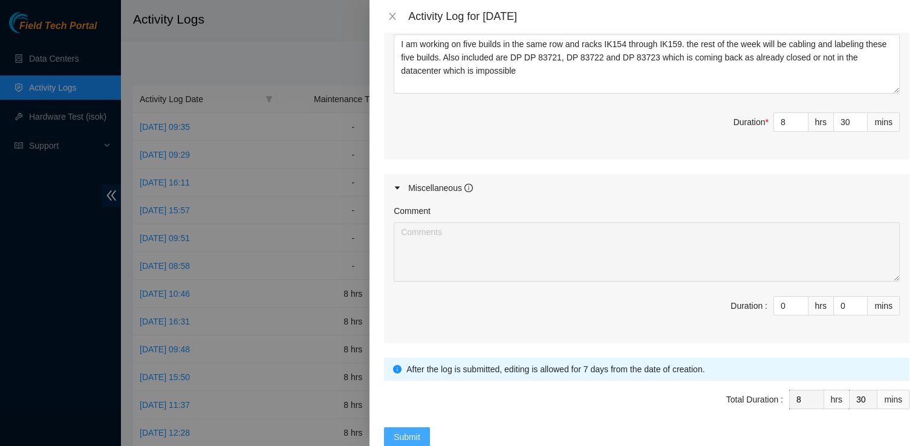
click at [403, 434] on span "Submit" at bounding box center [407, 437] width 27 height 13
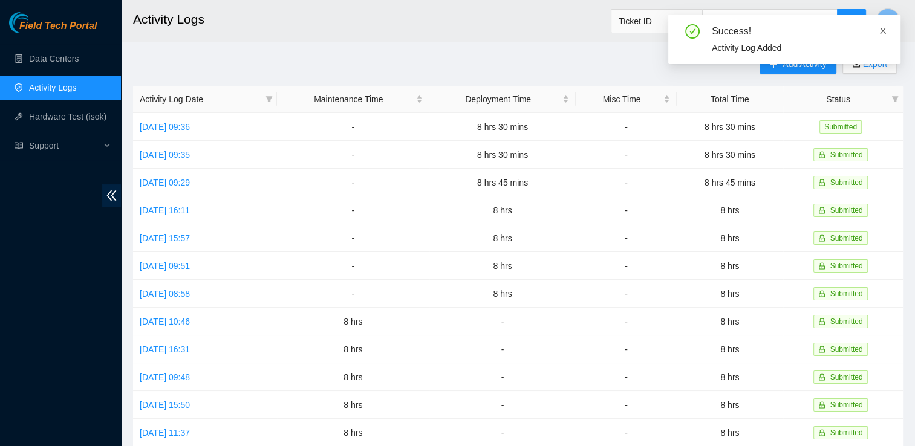
click at [883, 33] on icon "close" at bounding box center [883, 31] width 8 height 8
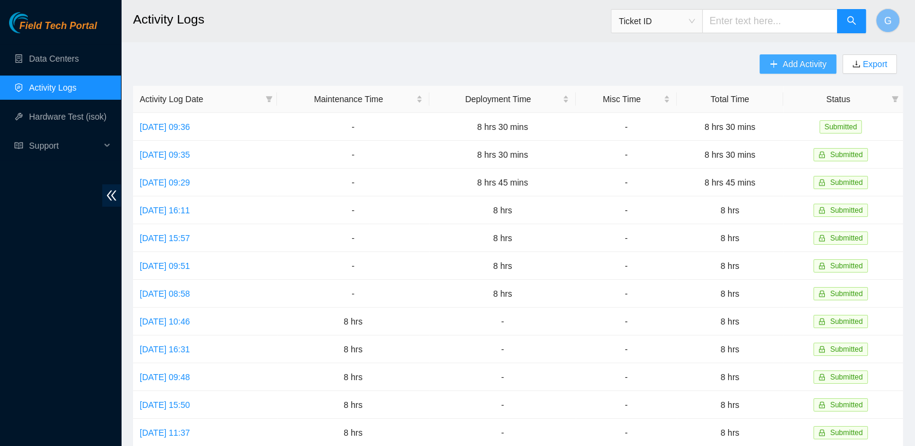
click at [809, 64] on span "Add Activity" at bounding box center [805, 63] width 44 height 13
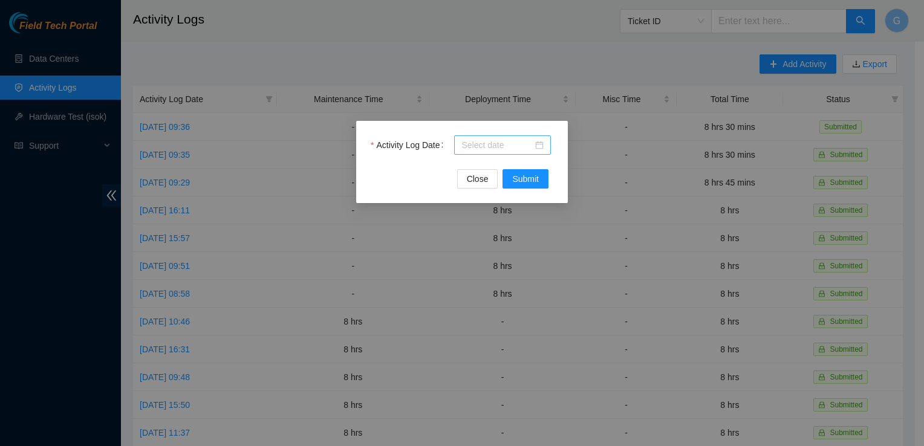
click at [489, 150] on input "Activity Log Date" at bounding box center [497, 145] width 71 height 13
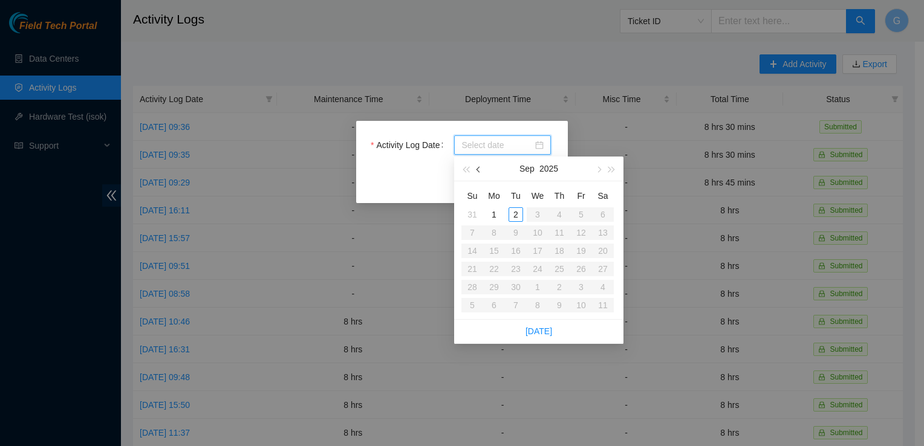
click at [480, 174] on button "button" at bounding box center [478, 169] width 13 height 24
type input "[DATE]"
click at [561, 287] on div "28" at bounding box center [559, 287] width 15 height 15
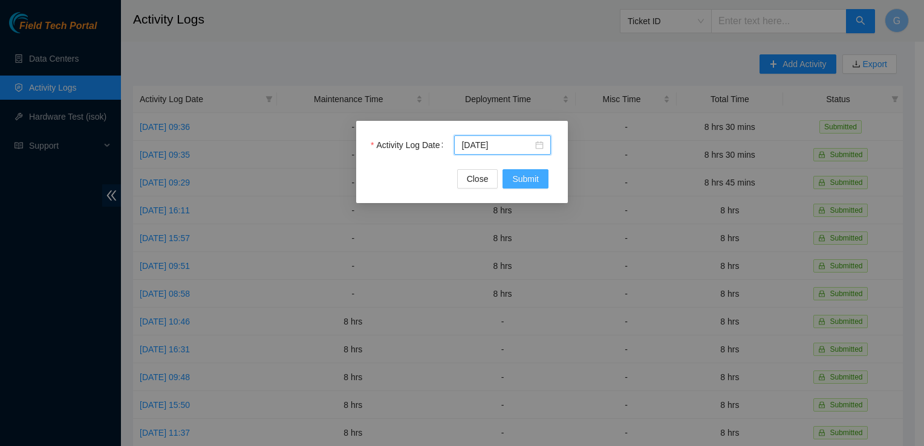
click at [532, 185] on span "Submit" at bounding box center [525, 178] width 27 height 13
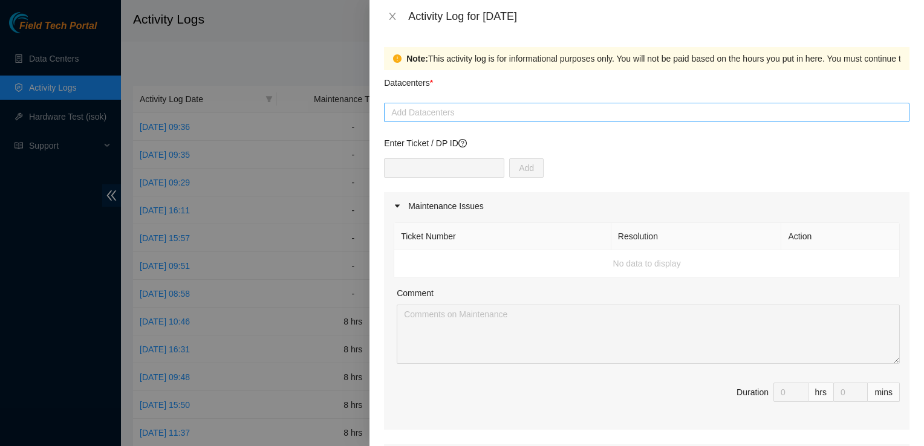
click at [431, 121] on div "Add Datacenters" at bounding box center [647, 112] width 526 height 19
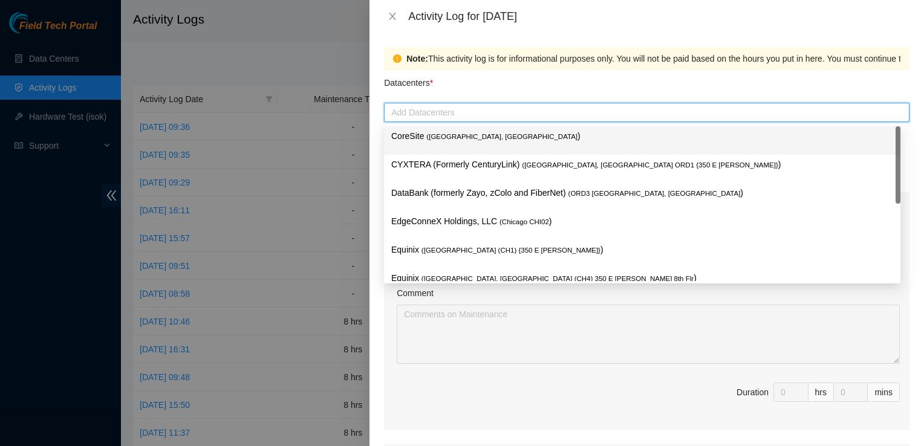
type input "q"
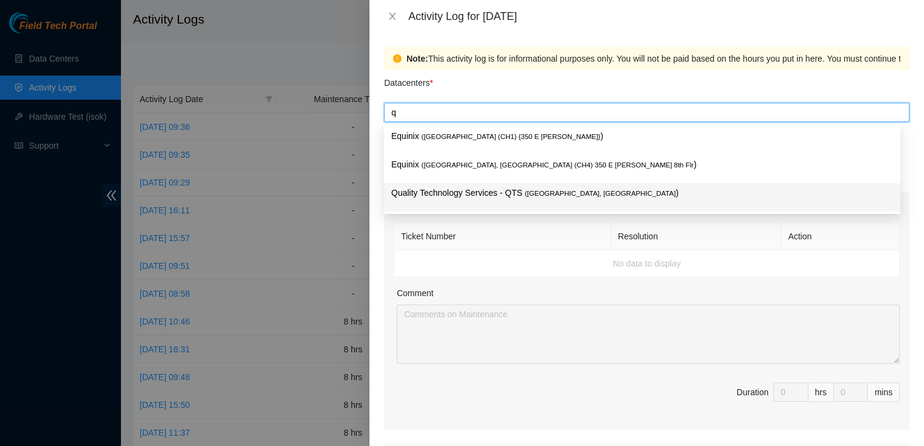
click at [435, 192] on p "Quality Technology Services - QTS ( [GEOGRAPHIC_DATA], [GEOGRAPHIC_DATA] )" at bounding box center [642, 193] width 502 height 14
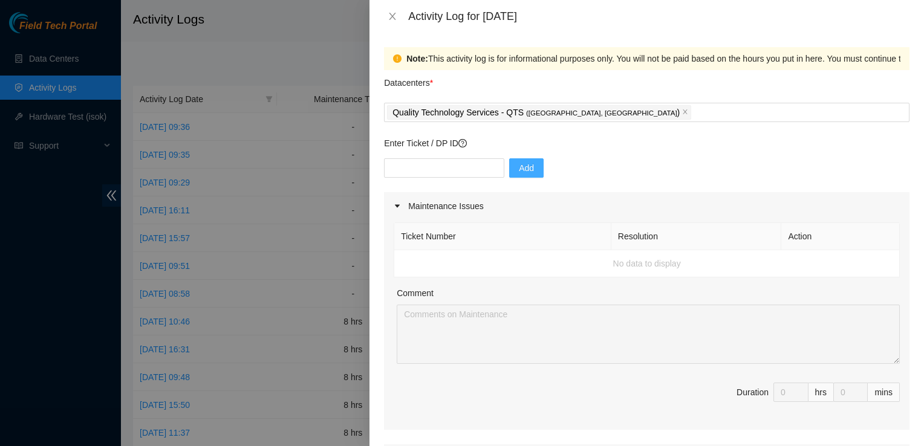
click at [519, 168] on span "Add" at bounding box center [526, 168] width 15 height 13
click at [444, 164] on input "text" at bounding box center [444, 167] width 120 height 19
paste input "DP83719"
type input "DP83719"
click at [509, 168] on button "Add" at bounding box center [526, 167] width 34 height 19
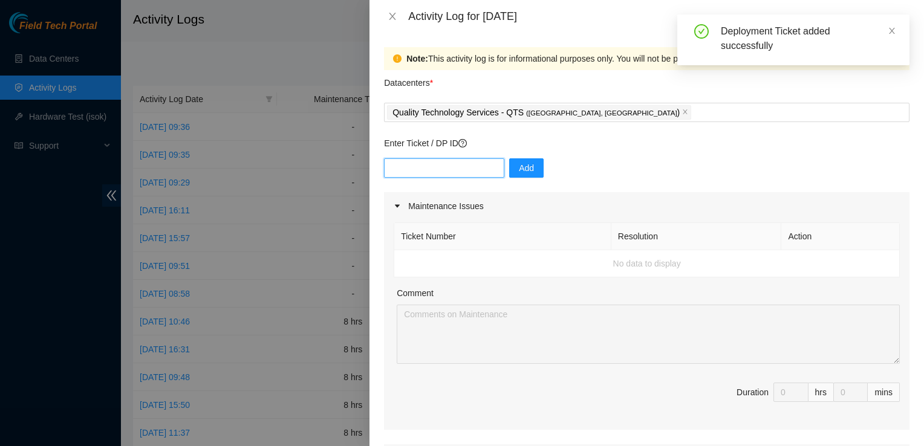
click at [457, 166] on input "text" at bounding box center [444, 167] width 120 height 19
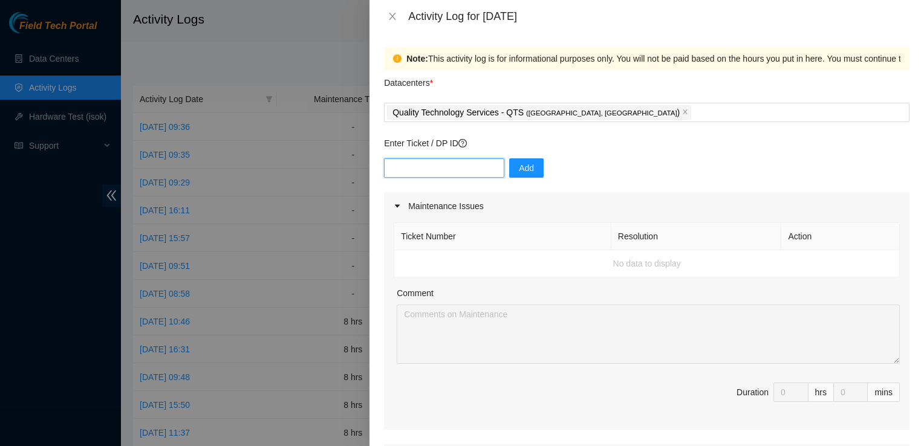
paste input "DP83719"
type input "DP83719"
click at [520, 169] on span "Add" at bounding box center [526, 168] width 15 height 13
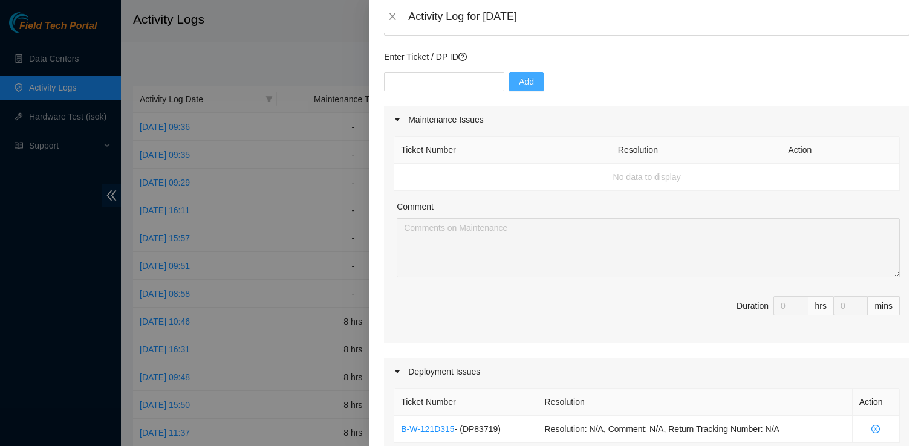
scroll to position [68, 0]
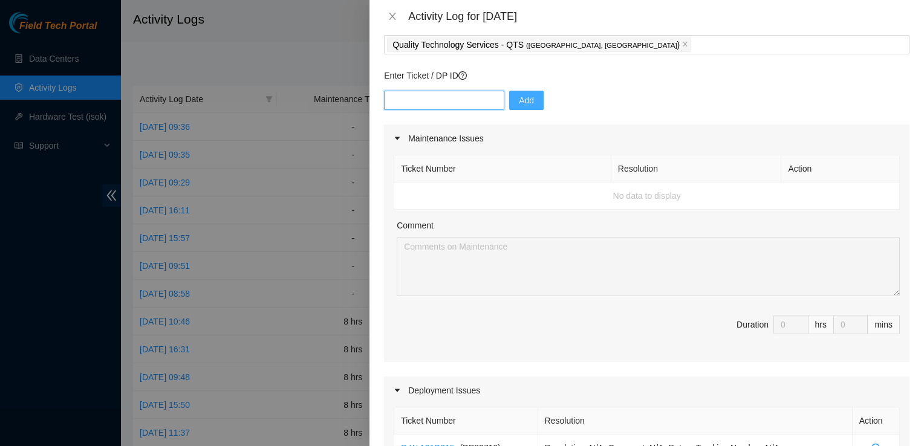
click at [488, 97] on input "text" at bounding box center [444, 100] width 120 height 19
paste input "DP83719"
type input "DP83720"
click at [523, 103] on span "Add" at bounding box center [526, 100] width 15 height 13
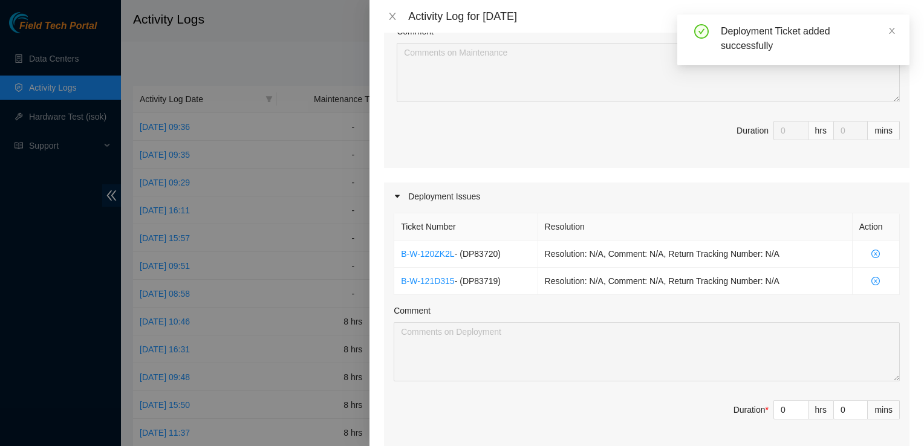
scroll to position [266, 0]
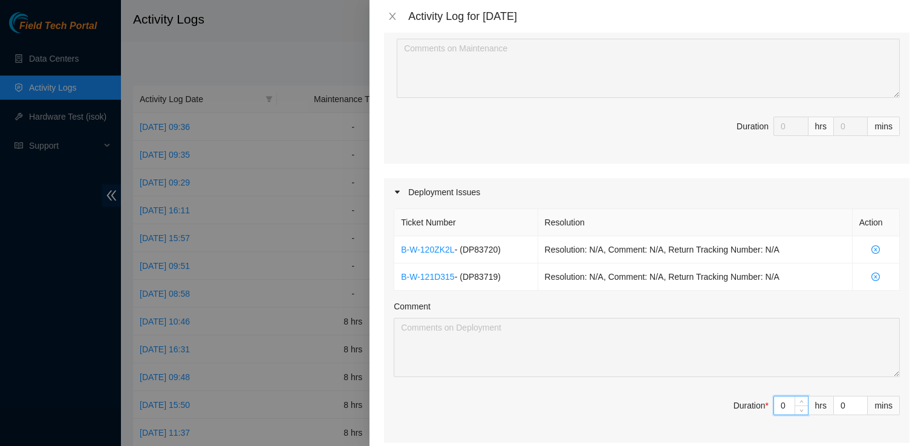
drag, startPoint x: 778, startPoint y: 405, endPoint x: 714, endPoint y: 398, distance: 64.5
click at [714, 398] on span "Duration * 0 hrs 0 mins" at bounding box center [647, 413] width 506 height 34
type input "8"
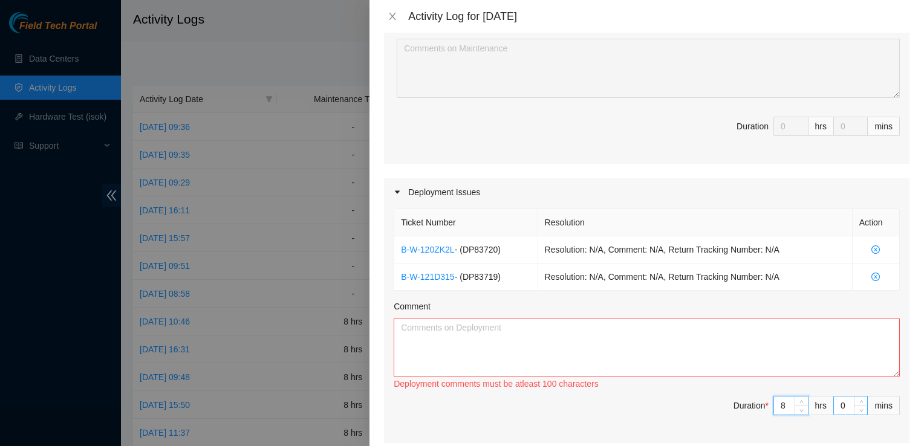
type input "8"
drag, startPoint x: 837, startPoint y: 405, endPoint x: 824, endPoint y: 404, distance: 12.7
click at [834, 404] on div "0" at bounding box center [851, 405] width 34 height 19
type input "3"
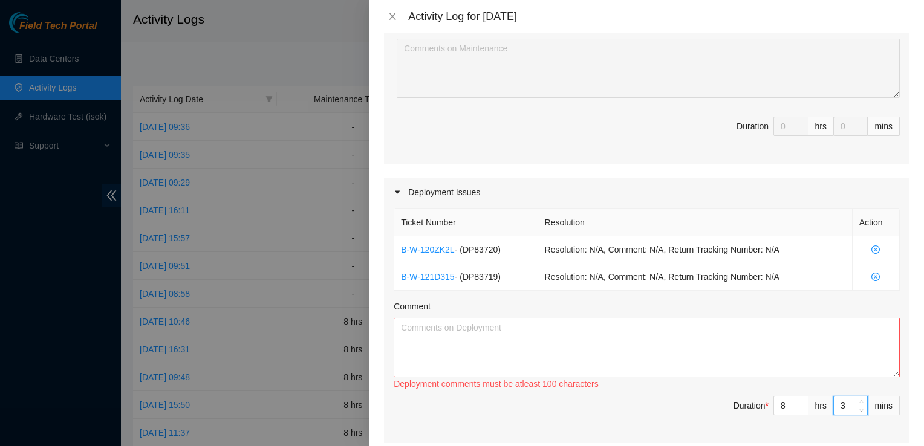
type input "30"
click at [705, 342] on textarea "Comment" at bounding box center [647, 347] width 506 height 59
click at [458, 330] on textarea "Comment" at bounding box center [647, 347] width 506 height 59
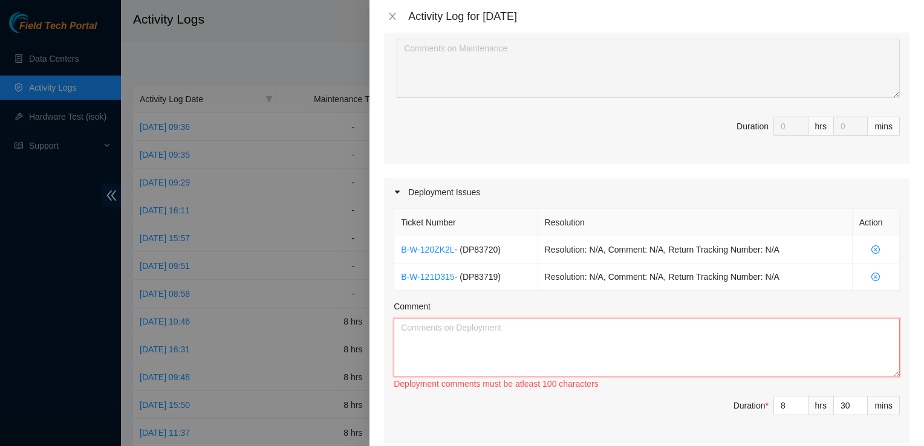
paste textarea "I am working on five builds in the same row and racks IK154 through IK159. the …"
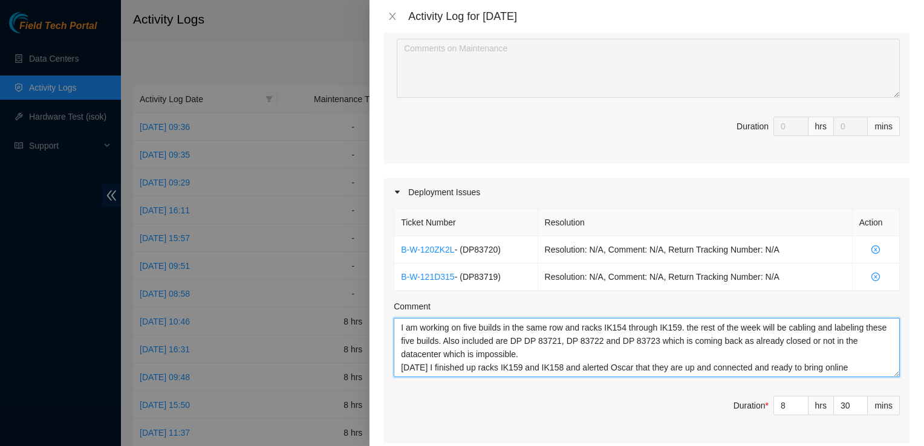
type textarea "I am working on five builds in the same row and racks IK154 through IK159. the …"
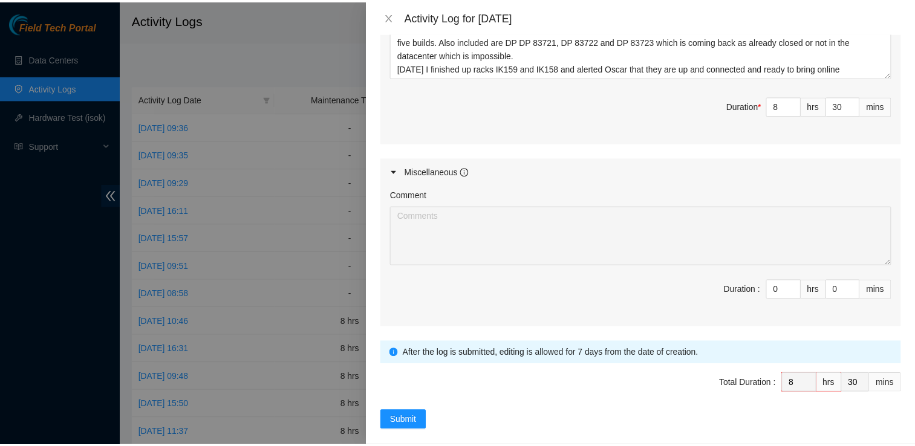
scroll to position [576, 0]
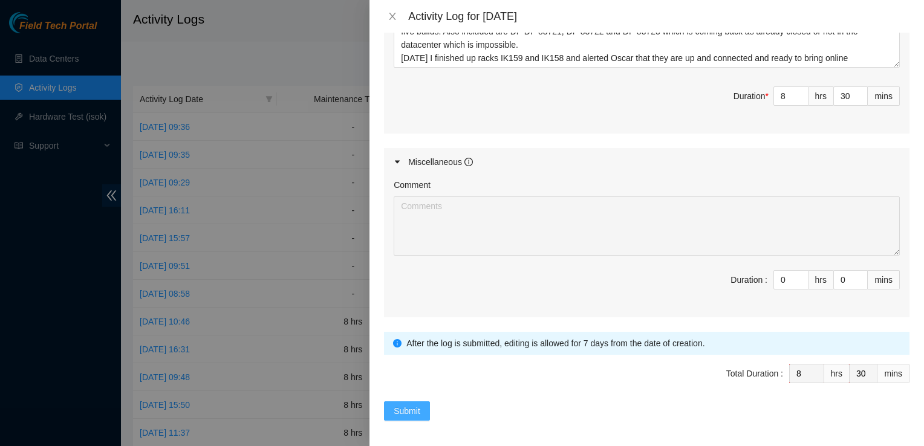
click at [413, 405] on span "Submit" at bounding box center [407, 411] width 27 height 13
